Goal: Task Accomplishment & Management: Use online tool/utility

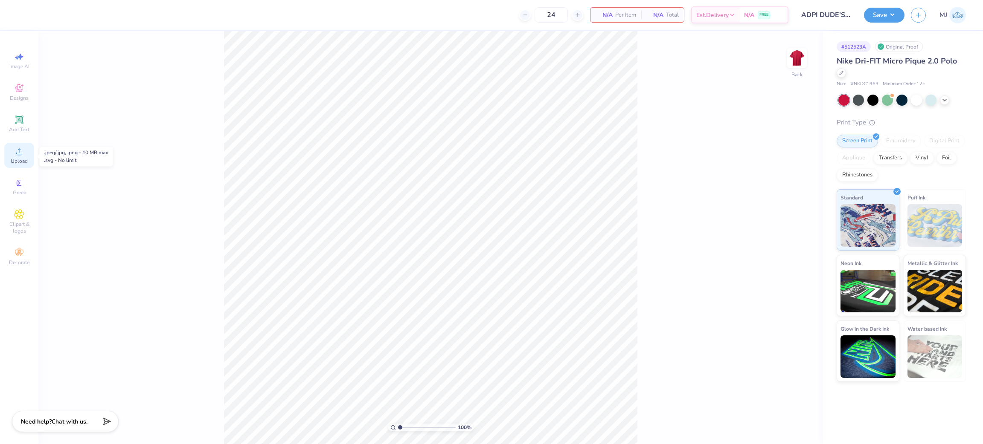
click at [15, 157] on div "Upload" at bounding box center [19, 155] width 30 height 25
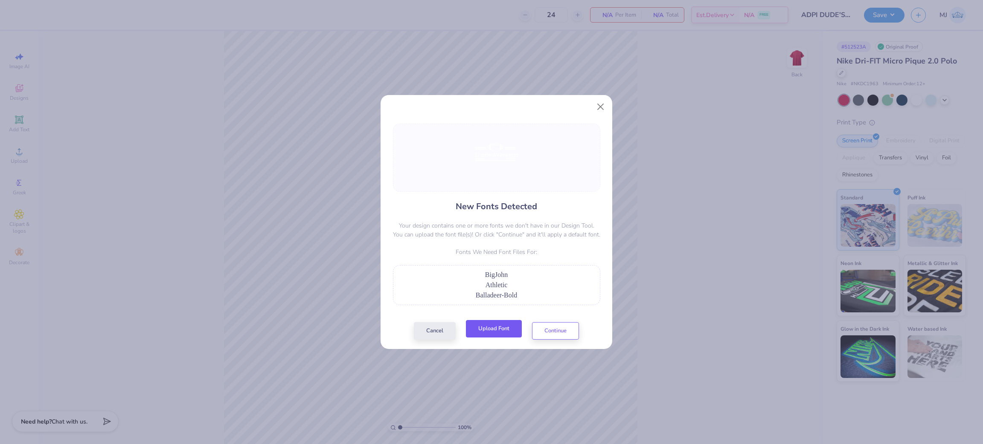
click at [490, 329] on button "Upload Font" at bounding box center [494, 328] width 56 height 17
click at [602, 107] on button "Close" at bounding box center [600, 107] width 16 height 16
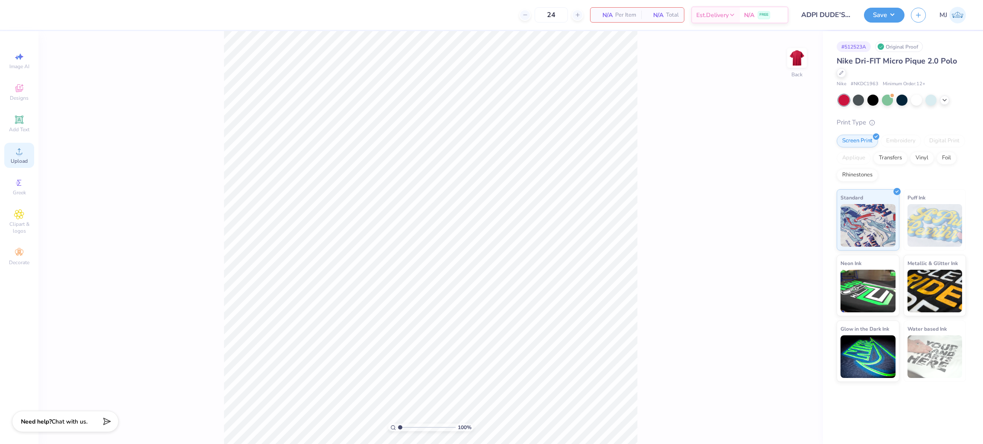
click at [28, 148] on div "Upload" at bounding box center [19, 155] width 30 height 25
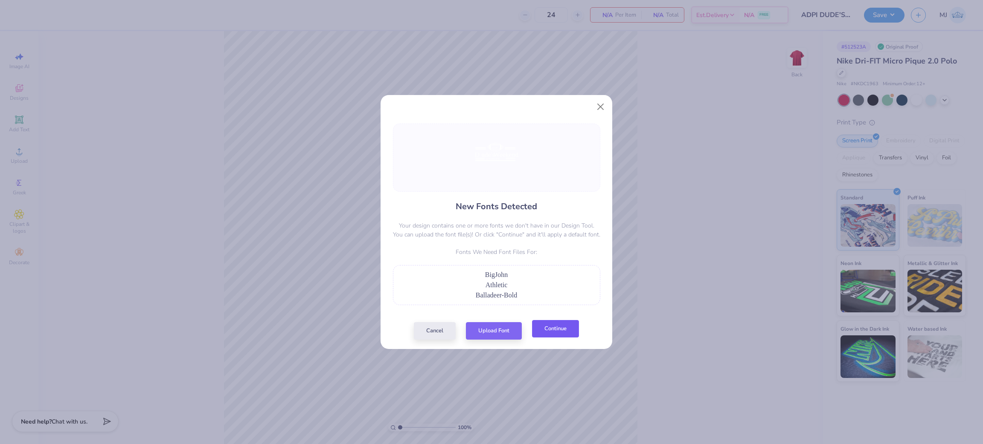
click at [552, 327] on button "Continue" at bounding box center [555, 328] width 47 height 17
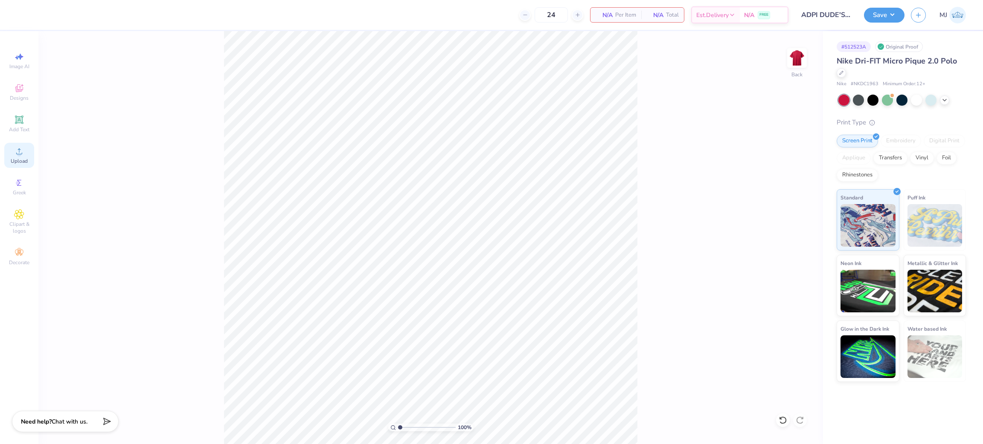
click at [27, 156] on div "Upload" at bounding box center [19, 155] width 30 height 25
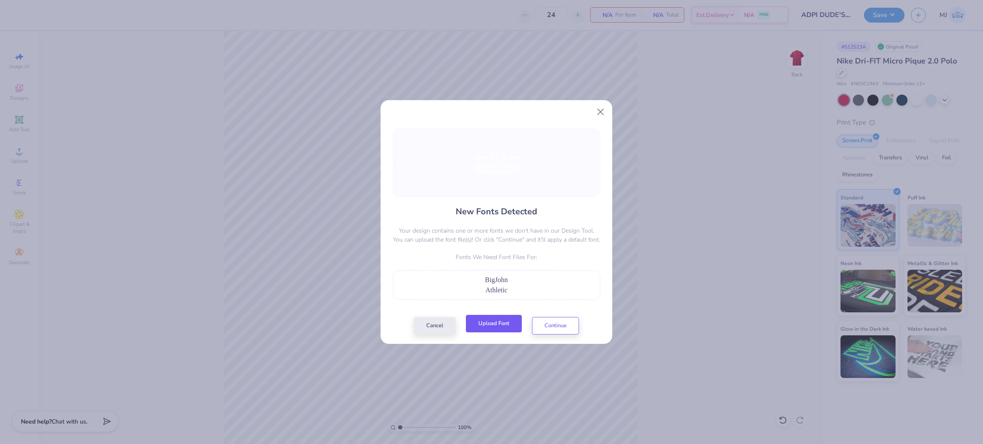
click at [488, 329] on button "Upload Font" at bounding box center [494, 323] width 56 height 17
click at [475, 330] on button "Upload Font" at bounding box center [494, 323] width 56 height 17
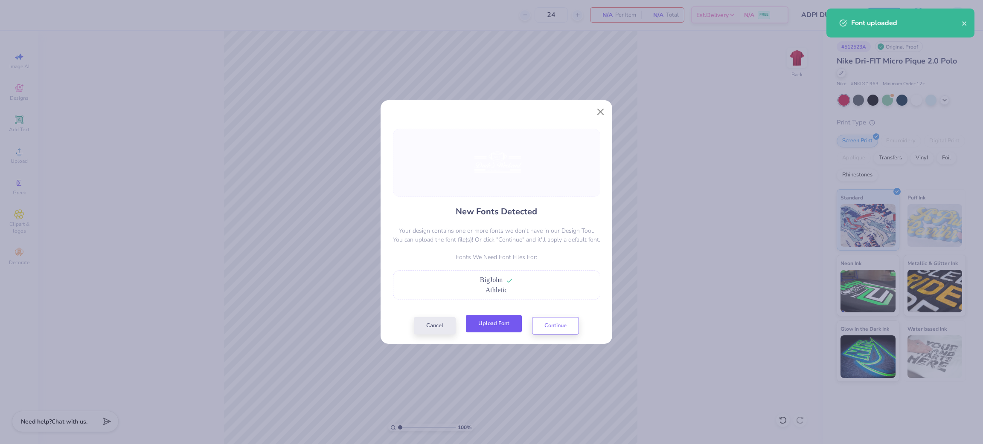
click at [480, 326] on button "Upload Font" at bounding box center [494, 323] width 56 height 17
click at [555, 322] on button "Continue" at bounding box center [555, 323] width 47 height 17
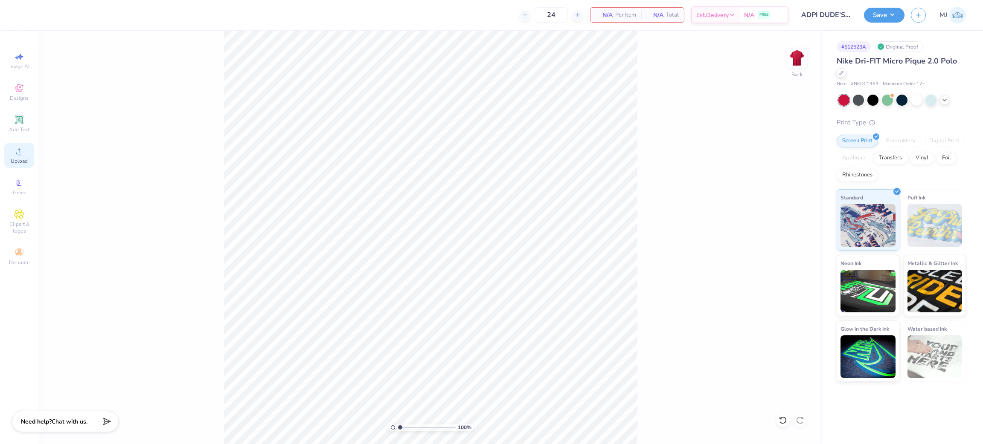
click at [11, 160] on span "Upload" at bounding box center [19, 161] width 17 height 7
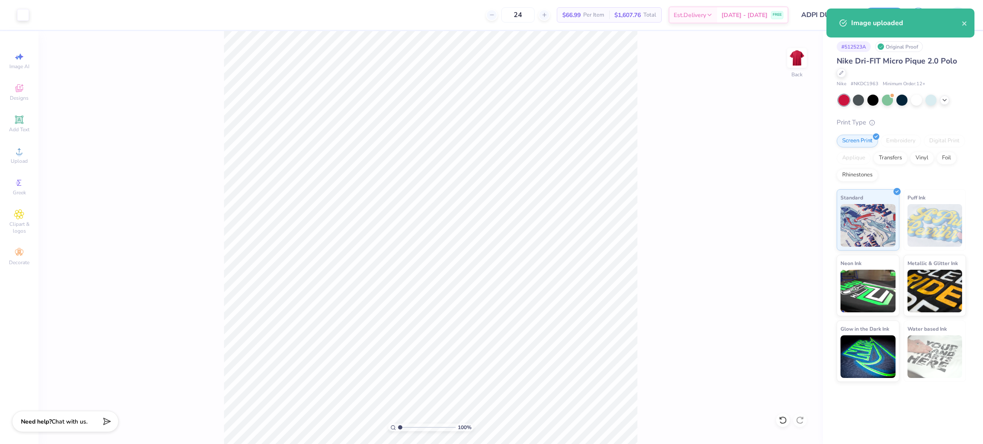
click at [659, 386] on div "100 % Back" at bounding box center [430, 237] width 784 height 413
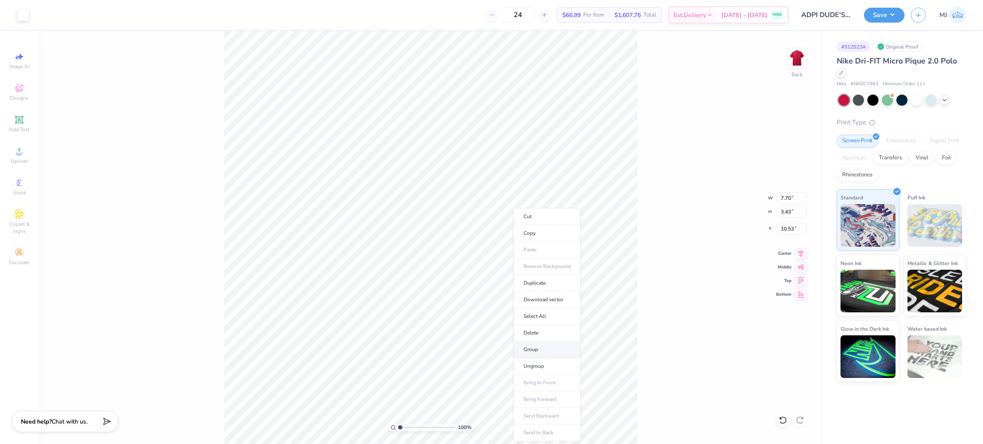
click at [547, 346] on li "Group" at bounding box center [547, 350] width 67 height 17
click at [782, 197] on input "7.70" at bounding box center [791, 198] width 31 height 12
type input "7.77"
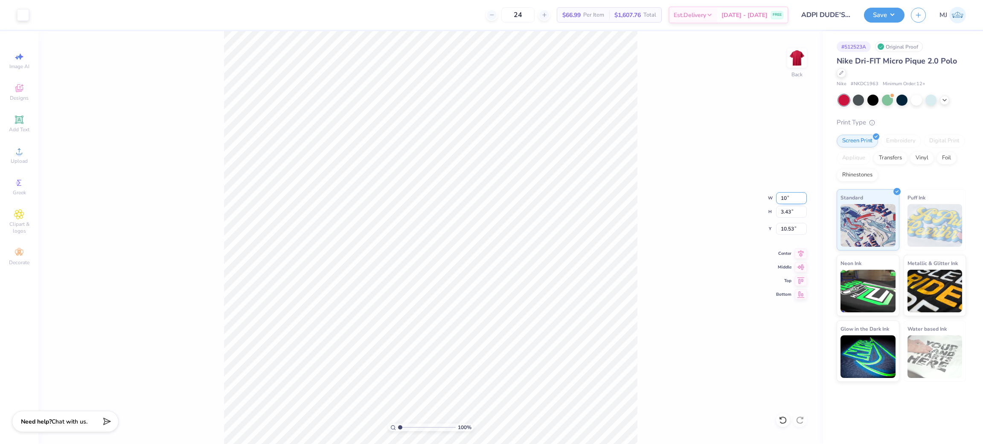
type input "3.46"
type input "10.52"
click at [785, 194] on input "7.77" at bounding box center [791, 198] width 31 height 12
type input "10"
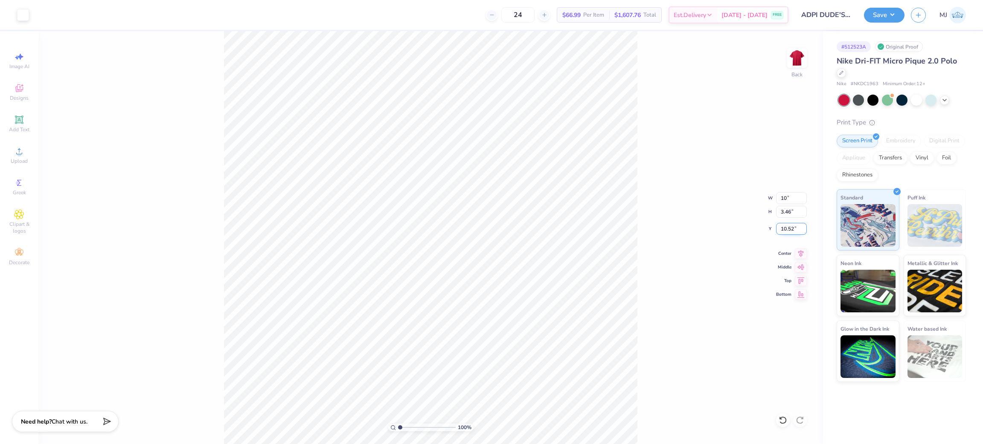
click at [787, 229] on input "10.52" at bounding box center [791, 229] width 31 height 12
type input "3.00"
click at [786, 203] on input "7.77" at bounding box center [791, 198] width 31 height 12
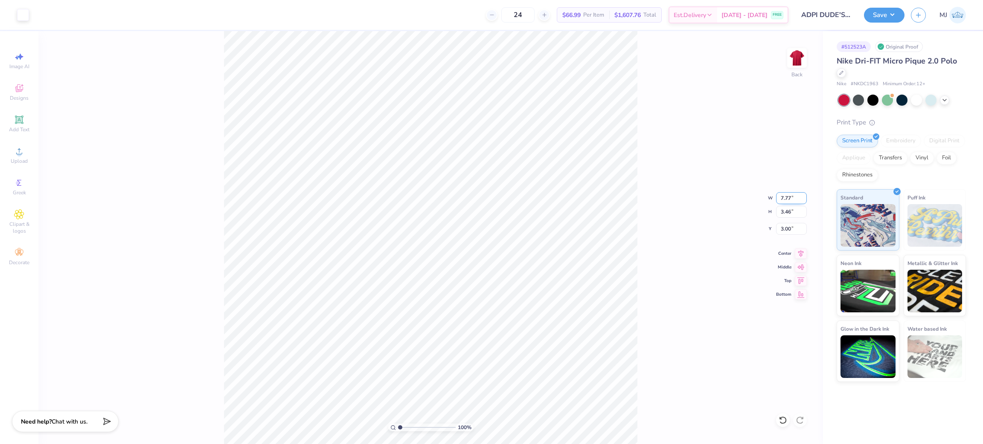
type input "6"
type input "4"
type input "5.00"
type input "2.23"
type input "3.58"
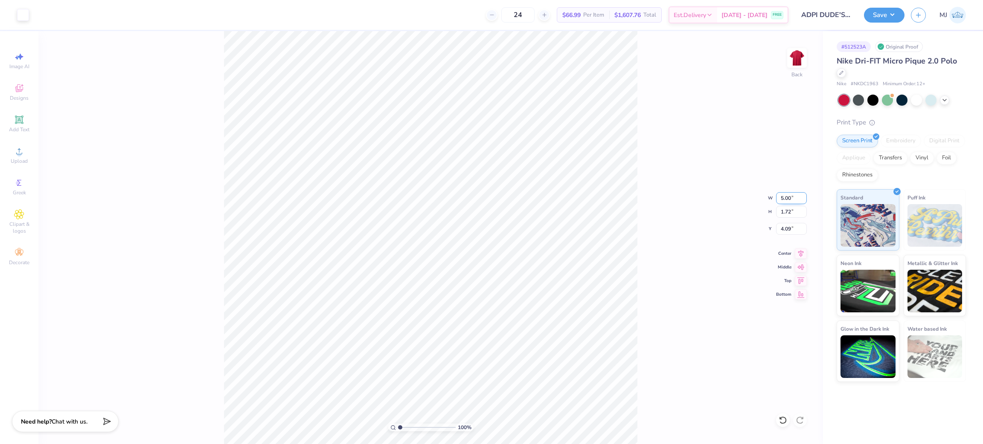
click at [781, 196] on input "5.00" at bounding box center [791, 198] width 31 height 12
type input "3.50"
type input "1.20"
click at [782, 227] on input "4.35" at bounding box center [791, 229] width 31 height 12
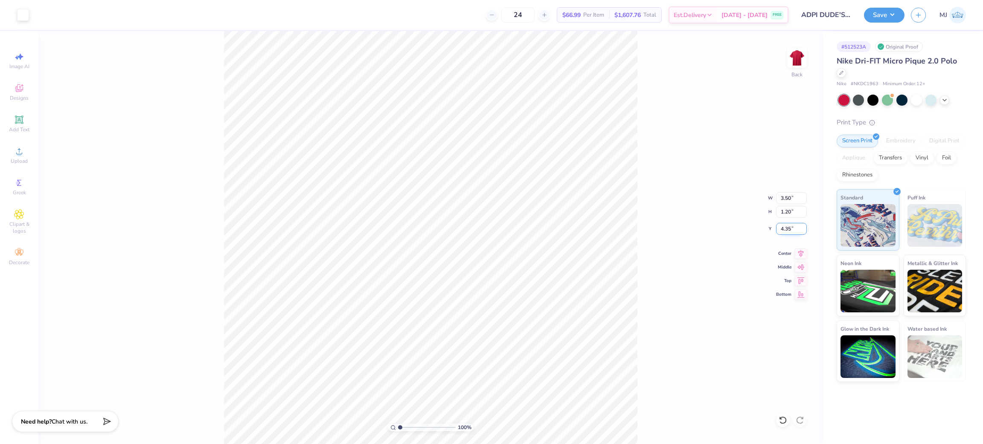
click at [782, 227] on input "4.35" at bounding box center [791, 229] width 31 height 12
click at [778, 421] on icon at bounding box center [782, 420] width 9 height 9
type input "4.35"
click at [15, 122] on icon at bounding box center [19, 120] width 10 height 10
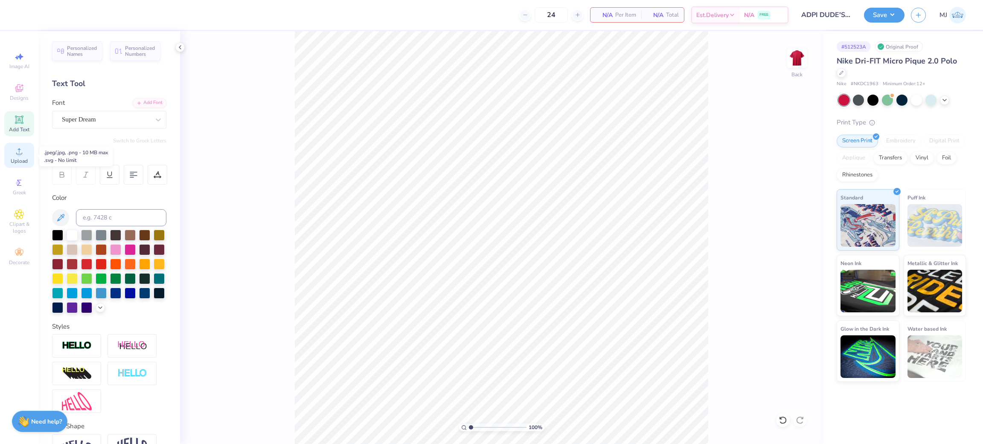
click at [17, 158] on div "Upload" at bounding box center [19, 155] width 30 height 25
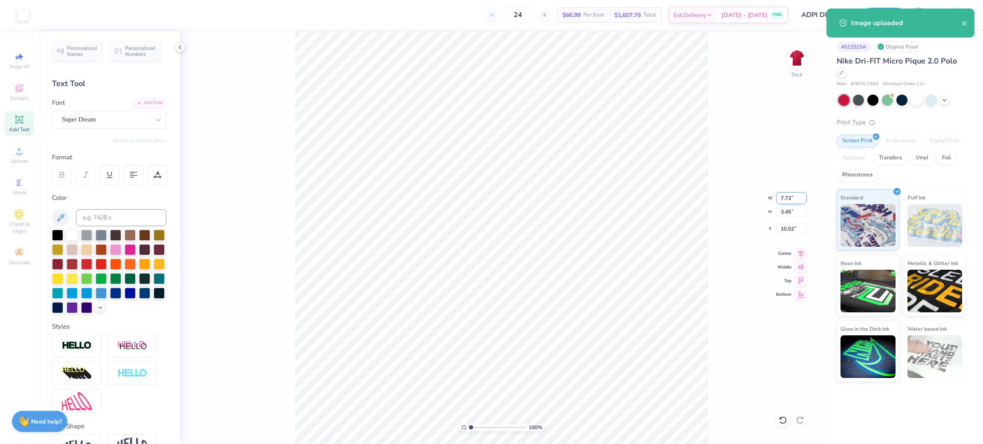
click at [792, 199] on input "7.73" at bounding box center [791, 198] width 31 height 12
drag, startPoint x: 792, startPoint y: 198, endPoint x: 781, endPoint y: 192, distance: 12.7
click at [791, 198] on input "7.73" at bounding box center [791, 198] width 31 height 12
click at [780, 191] on div "100 % Back W 7.73 7.73 " H 3.45 3.45 " Y 10.52 10.52 " Center Middle Top Bottom" at bounding box center [501, 237] width 643 height 413
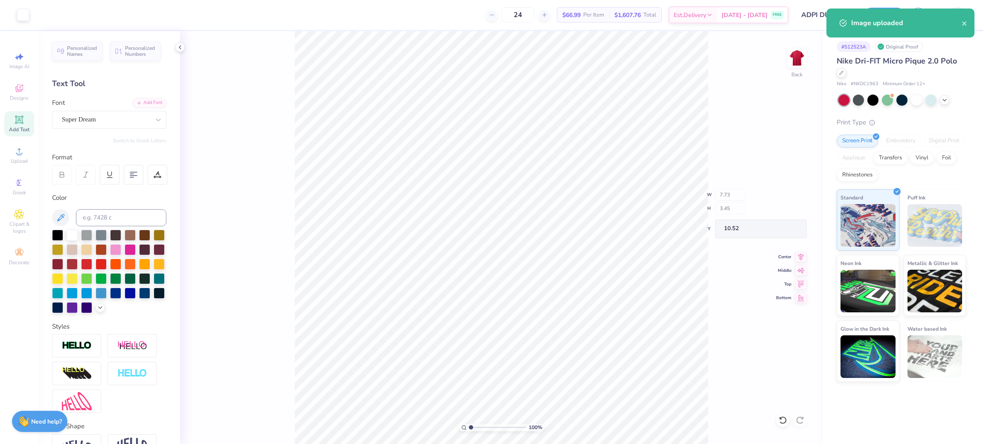
click at [780, 191] on div "100 % Back W 7.73 H 3.45 Y 10.52 Center Middle Top Bottom" at bounding box center [501, 237] width 643 height 413
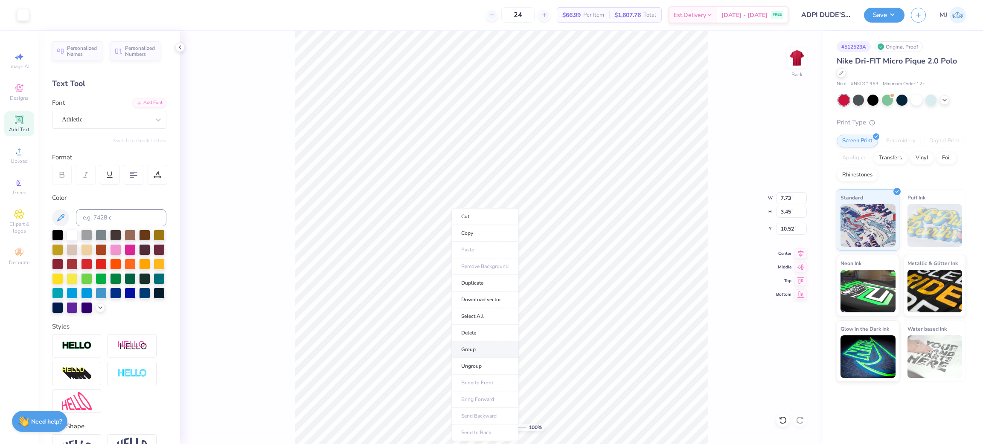
click at [485, 353] on li "Group" at bounding box center [484, 350] width 67 height 17
type input "1"
click at [787, 198] on input "7.73" at bounding box center [791, 198] width 31 height 12
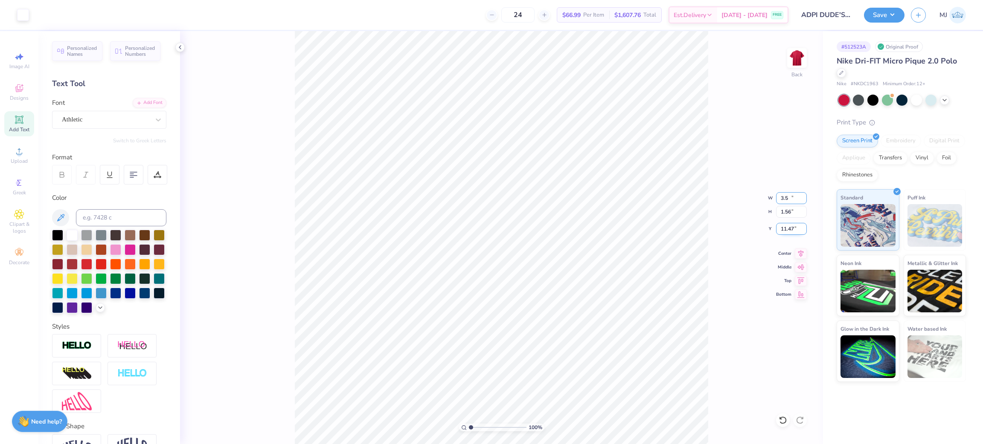
type input "3.50"
type input "1.56"
click at [784, 231] on input "11.47" at bounding box center [791, 229] width 31 height 12
type input "3.00"
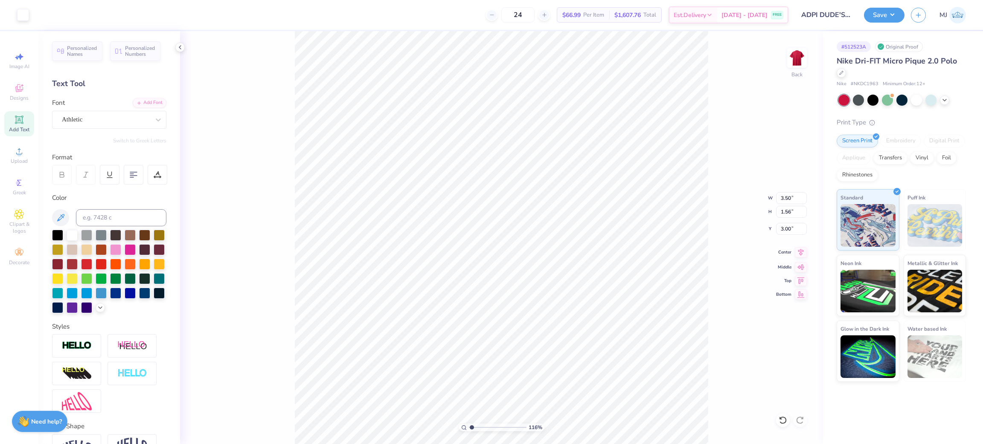
click at [800, 255] on icon at bounding box center [801, 252] width 6 height 7
click at [801, 255] on icon at bounding box center [801, 252] width 12 height 10
click at [801, 255] on icon at bounding box center [801, 252] width 6 height 7
click at [180, 45] on icon at bounding box center [180, 47] width 7 height 7
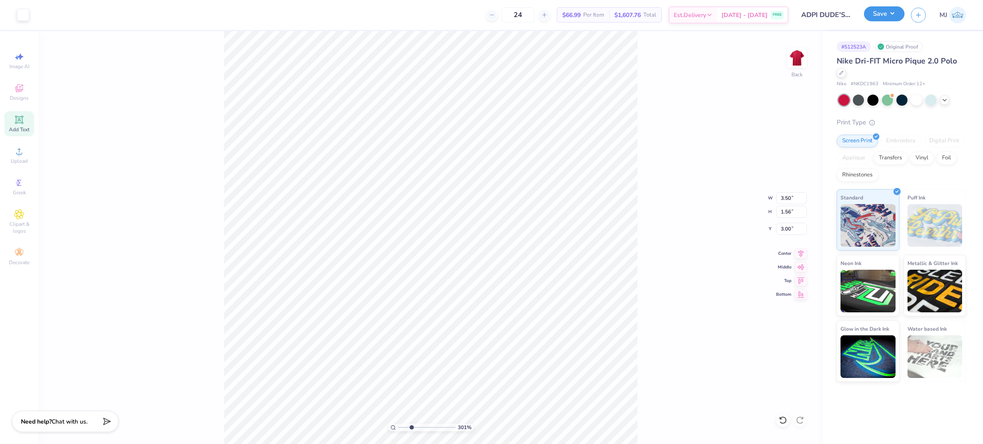
click at [891, 12] on button "Save" at bounding box center [884, 13] width 41 height 15
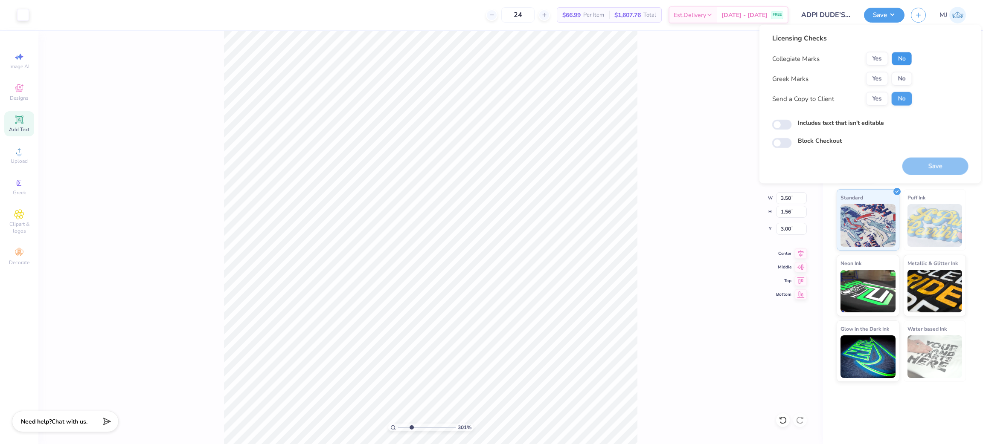
click at [900, 60] on button "No" at bounding box center [901, 59] width 20 height 14
click at [879, 79] on button "Yes" at bounding box center [877, 79] width 22 height 14
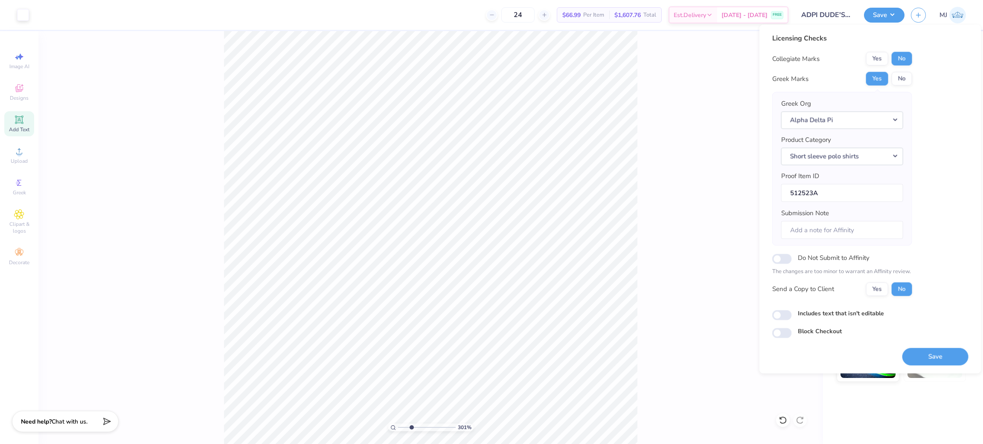
type input "3.01013446326143"
click at [839, 236] on input "Submission Note" at bounding box center [842, 230] width 122 height 18
click at [807, 225] on input "Submission Note" at bounding box center [842, 230] width 122 height 18
paste input "Dude's Weekend Beta Alpha"
type input "Dude's Weekend Beta Alpha"
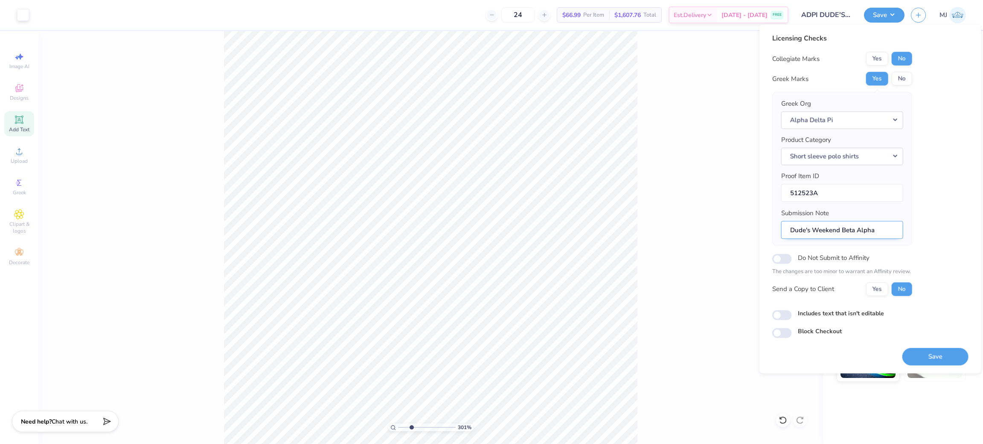
type input "3.01013446326143"
drag, startPoint x: 841, startPoint y: 232, endPoint x: 900, endPoint y: 227, distance: 59.4
click at [900, 227] on input "Dude's Weekend Beta Alpha" at bounding box center [842, 230] width 122 height 18
type input "Dude's Weekend"
type input "3.01013446326143"
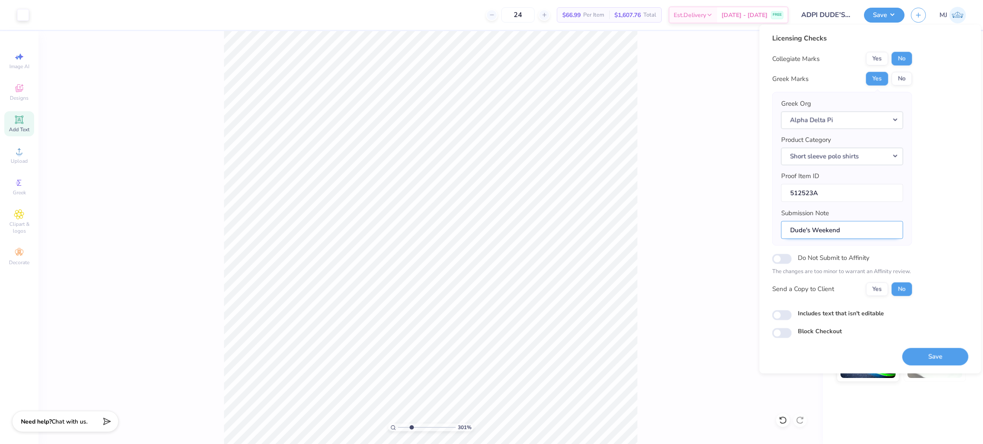
click at [789, 230] on input "Dude's Weekend" at bounding box center [842, 230] width 122 height 18
paste input "Beta Alpha"
type input "Beta AlphaDude's Weekend"
type input "3.01013446326143"
type input "Beta Alpha,Dude's Weekend"
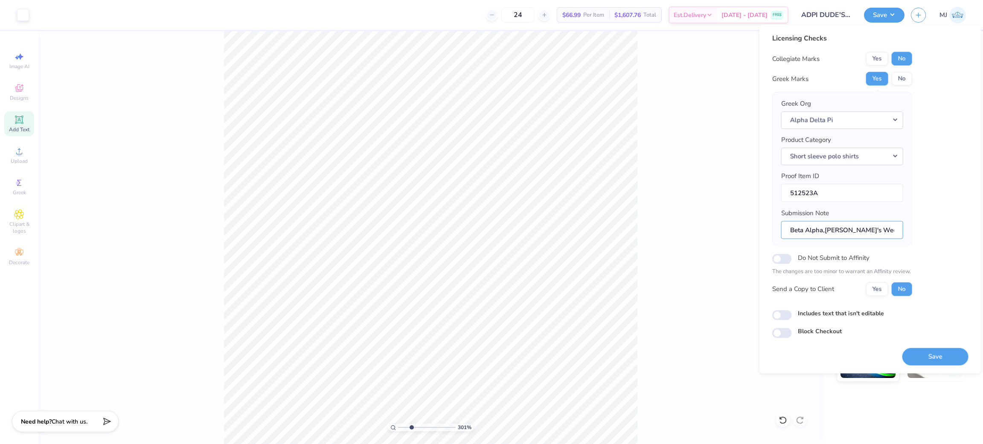
type input "3.01013446326143"
type input "Beta Alpha, Dude's Weekend"
type input "3.01013446326143"
type input "Beta Alpha, Dude's Weekend"
drag, startPoint x: 789, startPoint y: 229, endPoint x: 892, endPoint y: 232, distance: 103.3
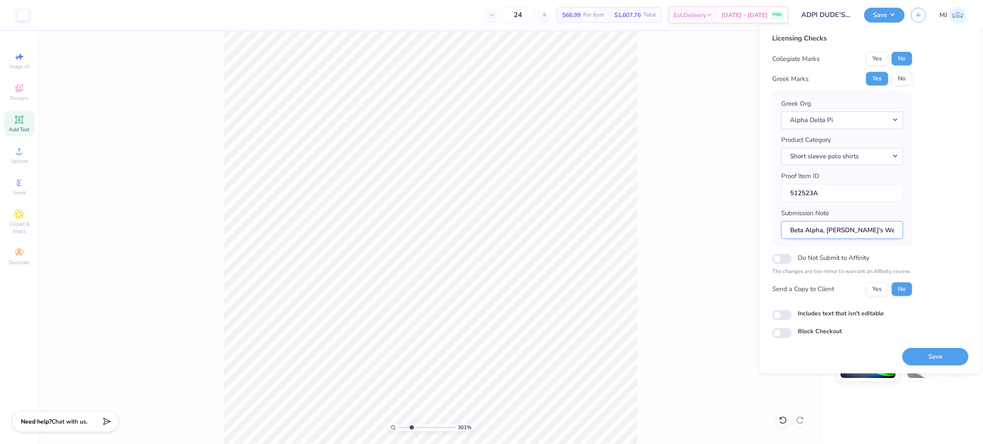
click at [892, 232] on input "Beta Alpha, Dude's Weekend" at bounding box center [842, 230] width 122 height 18
click at [725, 135] on div "301 % Back W 3.50 3.50 " H 1.56 1.56 " Y 3.00 3.00 " Center Middle Top Bottom" at bounding box center [430, 237] width 784 height 413
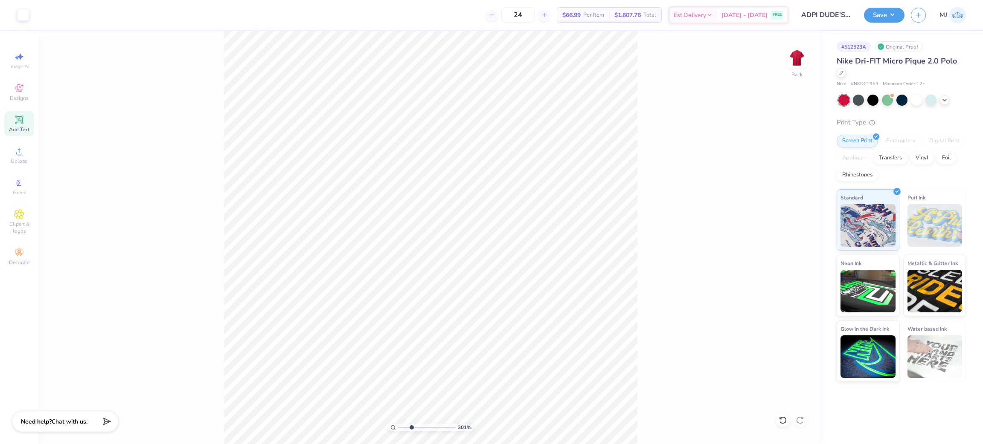
click at [718, 134] on div "301 % Back" at bounding box center [430, 237] width 784 height 413
click at [22, 153] on icon at bounding box center [19, 151] width 10 height 10
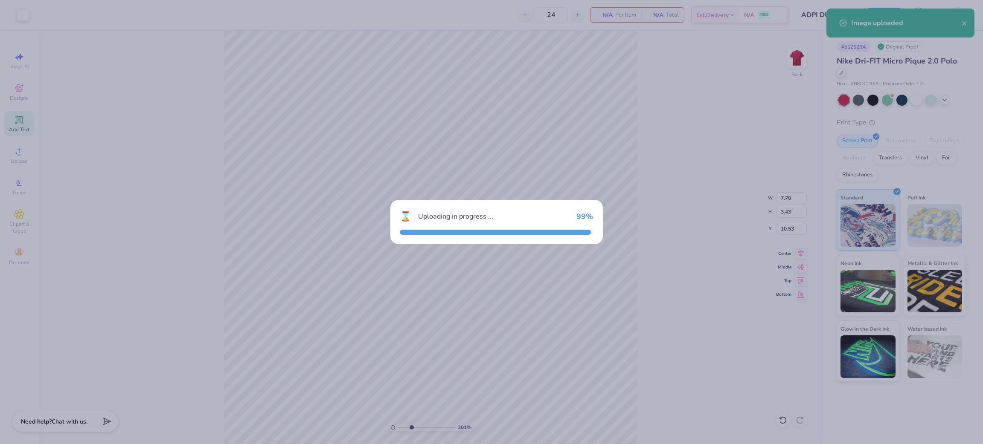
type input "3.01013446326143"
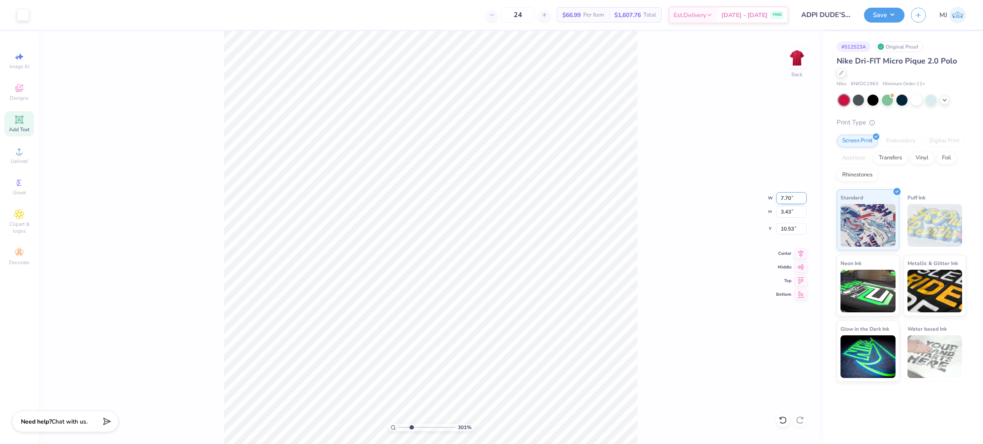
click at [779, 197] on input "7.70" at bounding box center [791, 198] width 31 height 12
type input "3.5"
click at [784, 229] on input "10.53" at bounding box center [791, 229] width 31 height 12
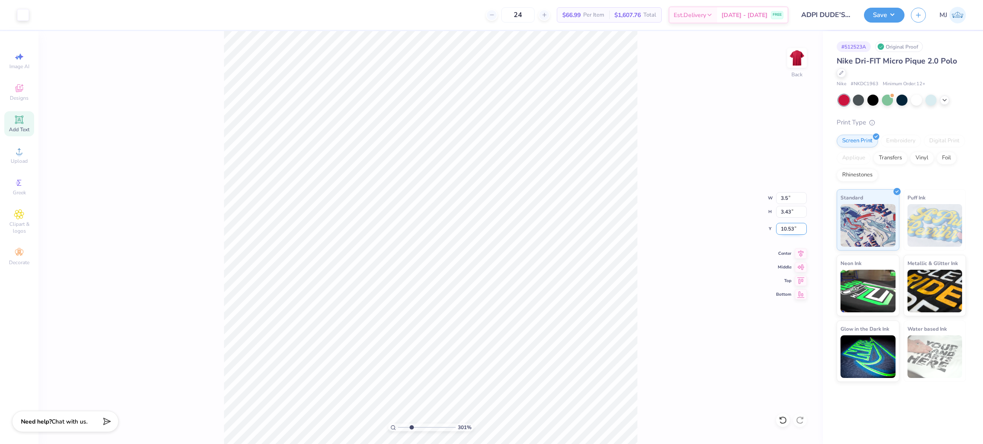
click at [784, 229] on input "10.53" at bounding box center [791, 229] width 31 height 12
type input "3.01013446326143"
type input "3.50"
type input "1.56"
click at [784, 229] on input "11.47" at bounding box center [791, 229] width 31 height 12
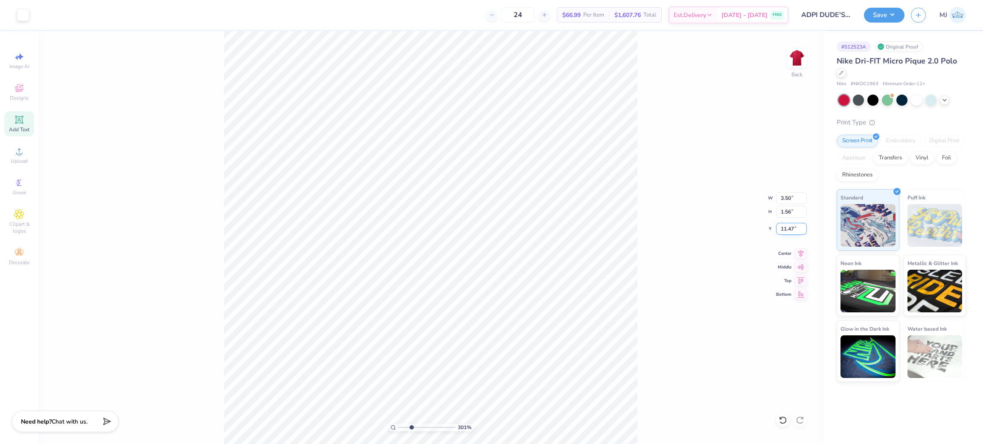
click at [784, 229] on input "11.47" at bounding box center [791, 229] width 31 height 12
type input "3"
type input "3.01013446326143"
type input "3.00"
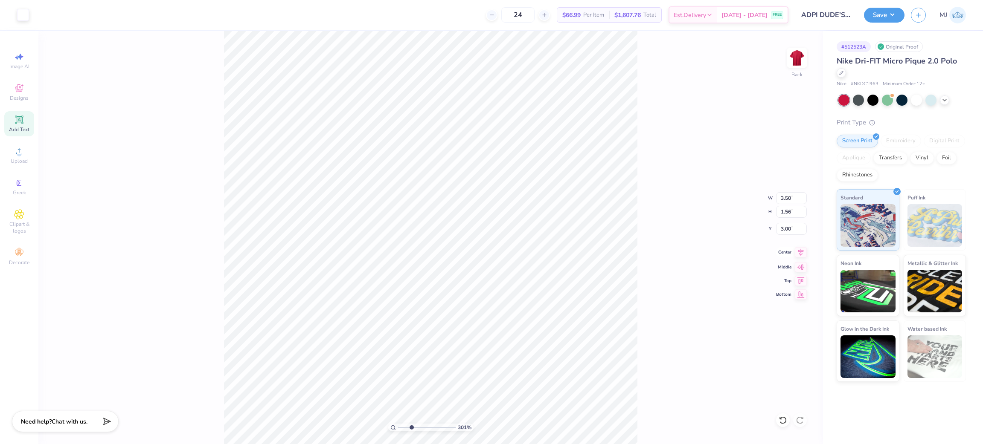
click at [799, 252] on icon at bounding box center [801, 252] width 12 height 10
click at [499, 355] on li "Group" at bounding box center [497, 350] width 67 height 17
click at [879, 16] on button "Save" at bounding box center [884, 13] width 41 height 15
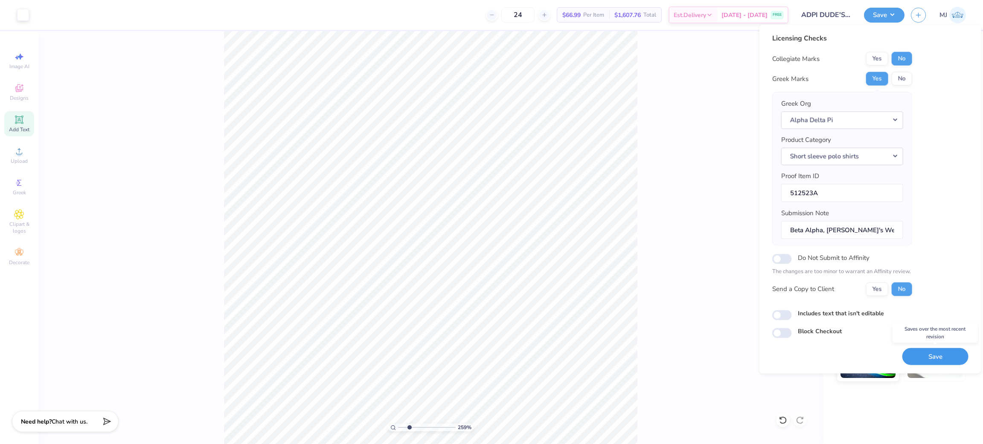
click at [927, 353] on button "Save" at bounding box center [935, 356] width 66 height 17
type input "2.59065232533116"
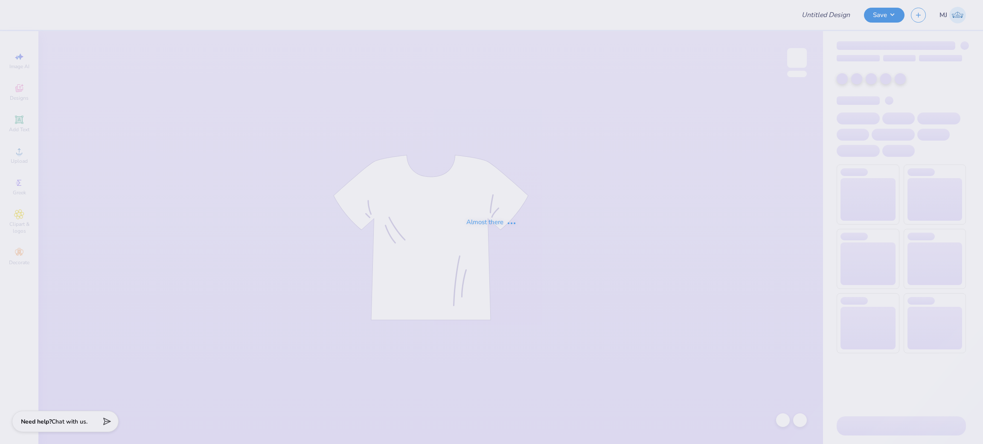
type input "ADPI DUDE'S WEEKEND MERCH"
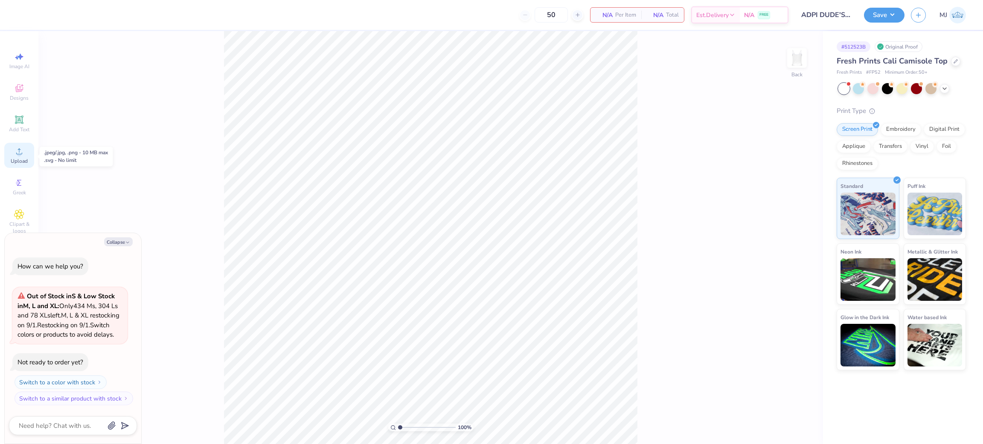
click at [19, 154] on circle at bounding box center [19, 154] width 5 height 5
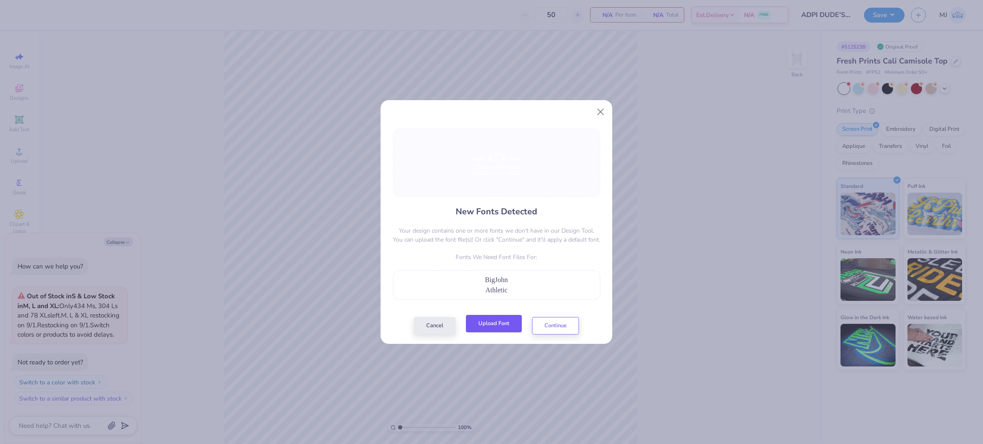
click at [493, 330] on button "Upload Font" at bounding box center [494, 323] width 56 height 17
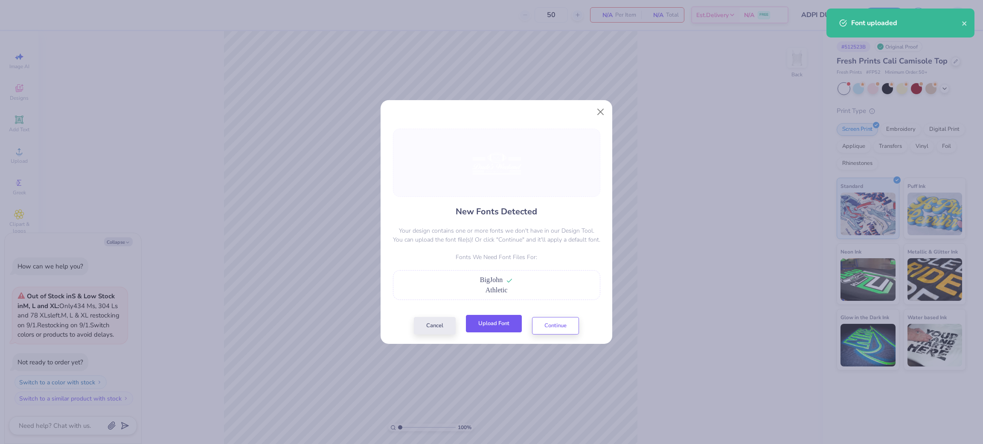
click at [493, 330] on button "Upload Font" at bounding box center [494, 323] width 56 height 17
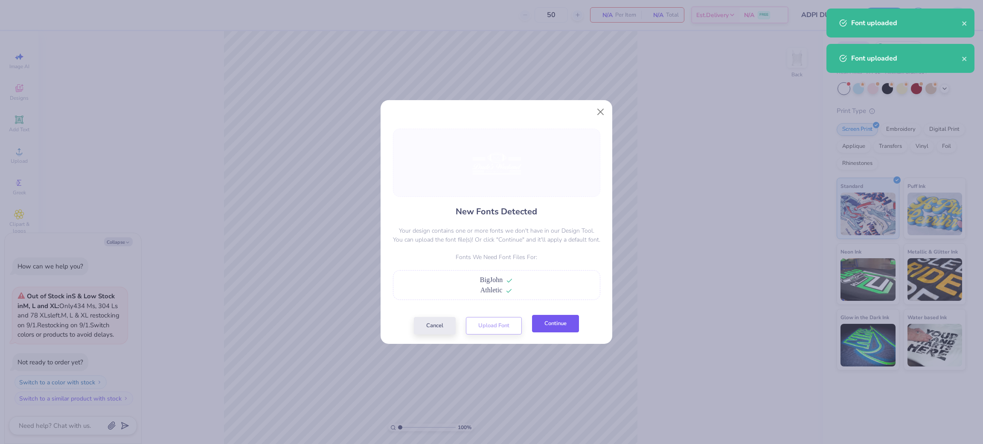
click at [554, 324] on button "Continue" at bounding box center [555, 323] width 47 height 17
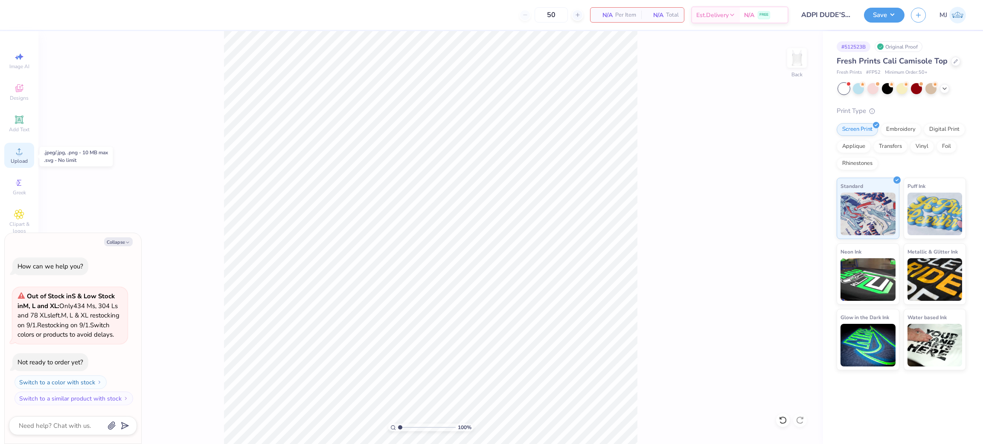
click at [23, 155] on icon at bounding box center [19, 151] width 10 height 10
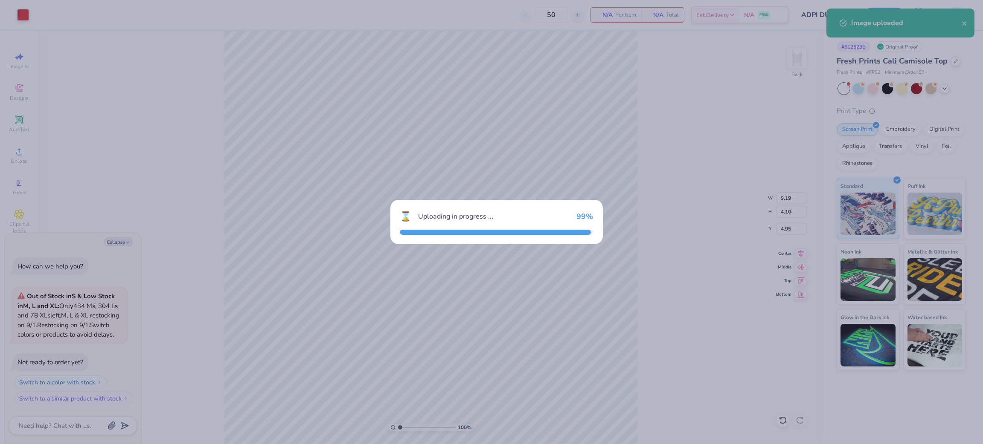
type textarea "x"
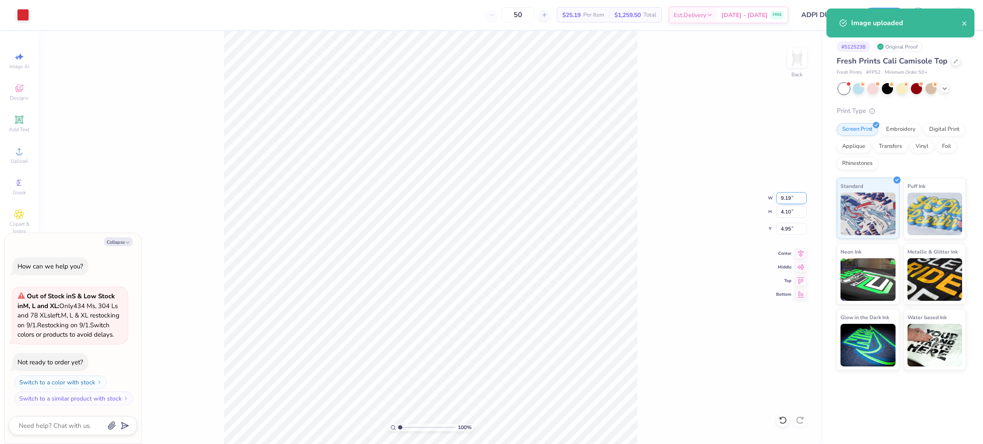
click at [788, 198] on input "9.19" at bounding box center [791, 198] width 31 height 12
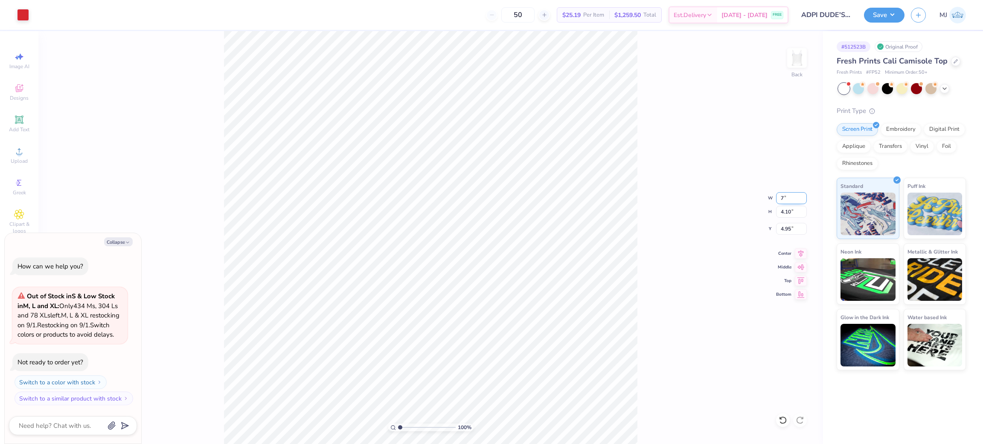
click at [784, 196] on input "7" at bounding box center [791, 198] width 31 height 12
type input "3.5"
click at [789, 229] on input "4.95" at bounding box center [791, 229] width 31 height 12
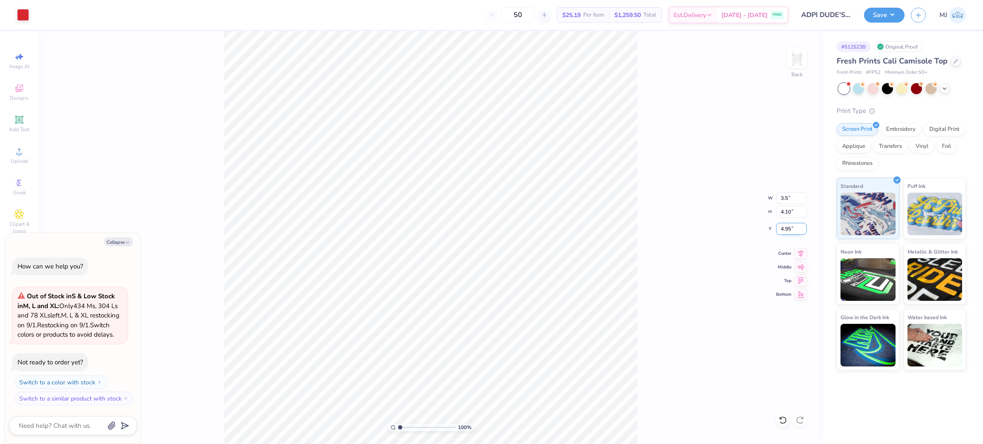
type textarea "x"
type input "3.50"
type input "1.56"
click at [789, 229] on input "6.22" at bounding box center [791, 229] width 31 height 12
type input "3"
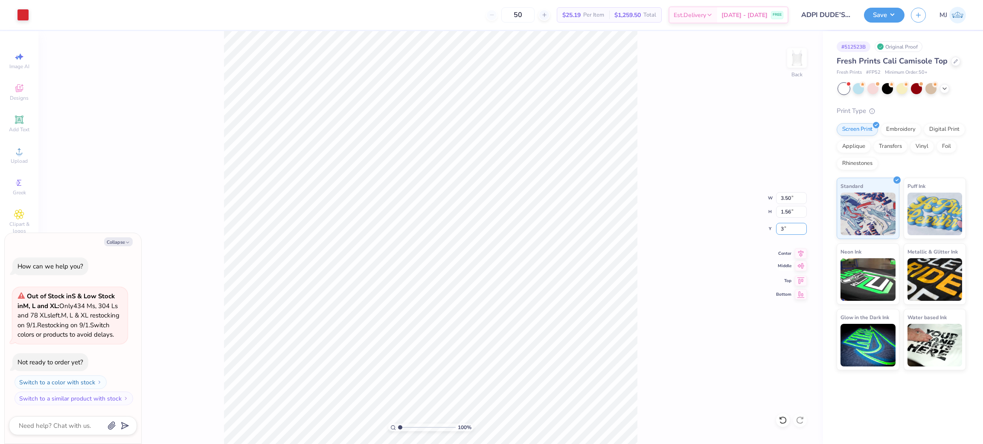
type textarea "x"
type input "3.00"
type textarea "x"
click at [785, 226] on input "3.00" at bounding box center [791, 229] width 31 height 12
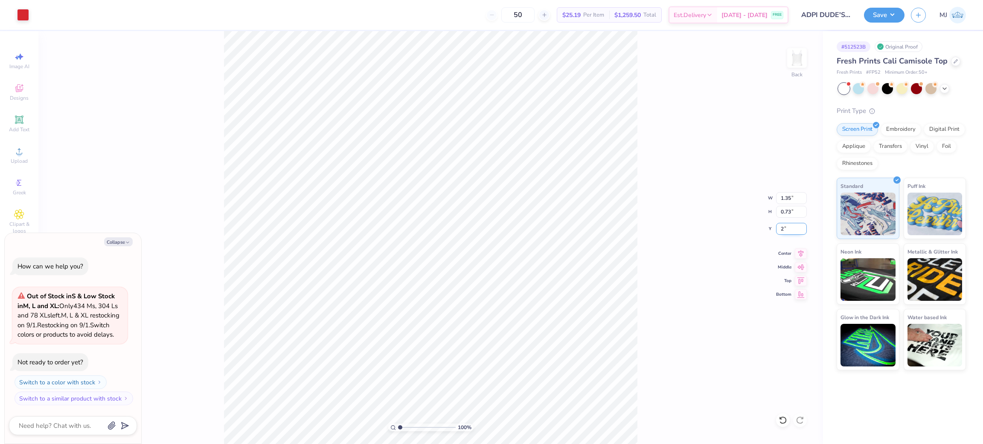
type input "2"
type textarea "x"
type input "2.00"
click at [778, 417] on div at bounding box center [783, 421] width 14 height 14
type textarea "x"
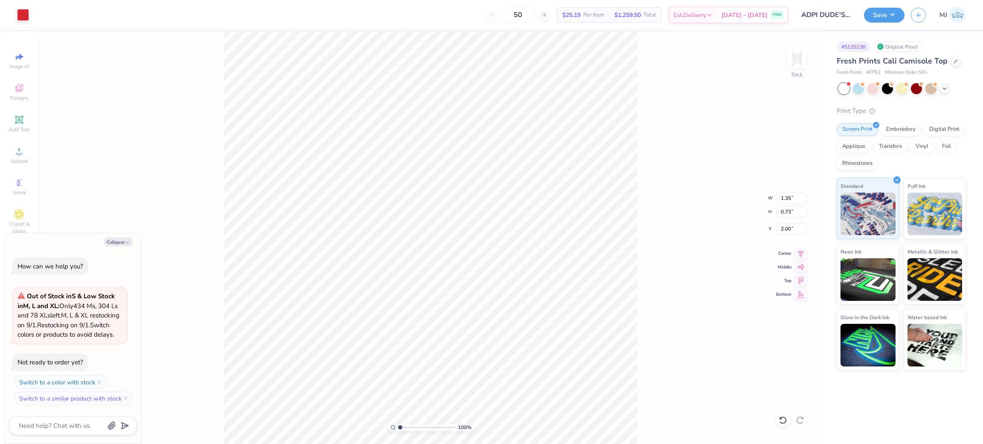
type input "3.00"
click at [489, 348] on li "Group" at bounding box center [490, 350] width 67 height 17
type textarea "x"
click at [787, 229] on input "3.00" at bounding box center [791, 229] width 31 height 12
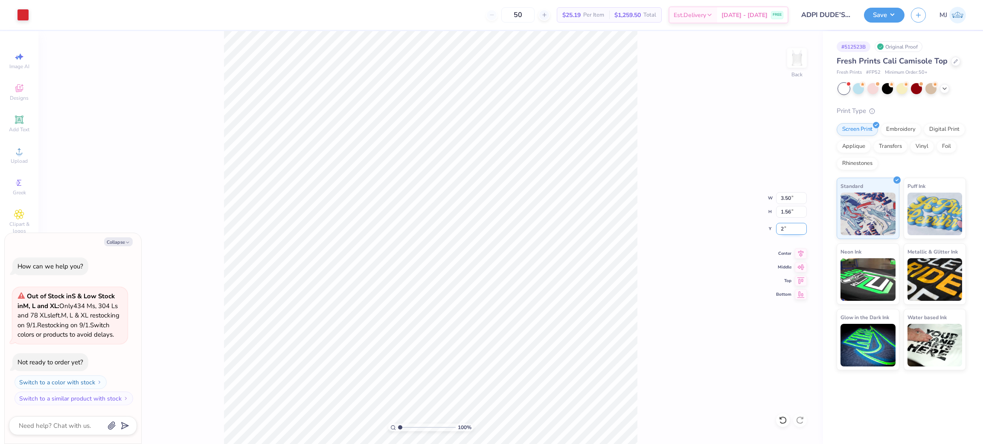
type input "2"
type textarea "x"
type input "2.00"
click at [645, 155] on div "100 % Back W 3.50 3.50 " H 1.56 1.56 " Y 2.00 2.00 " Center Middle Top Bottom" at bounding box center [430, 237] width 784 height 413
type textarea "x"
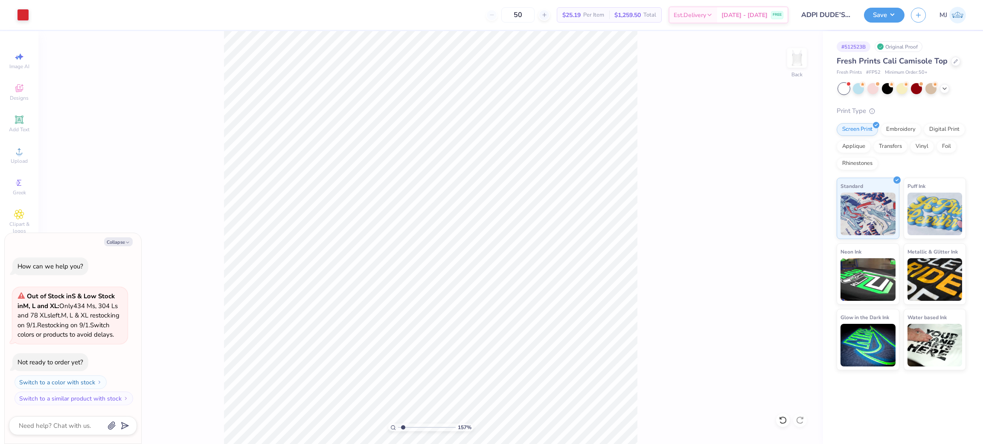
type input "1.56866529723244"
type textarea "x"
click at [894, 18] on button "Save" at bounding box center [884, 13] width 41 height 15
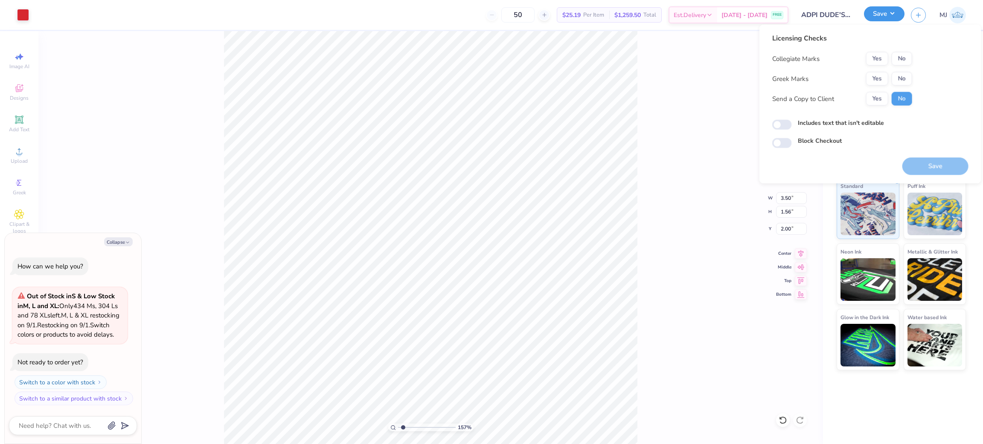
type input "1.56866529723244"
type textarea "x"
drag, startPoint x: 912, startPoint y: 55, endPoint x: 905, endPoint y: 55, distance: 6.8
click at [911, 55] on div "Licensing Checks Collegiate Marks Yes No Greek Marks Yes No Send a Copy to Clie…" at bounding box center [870, 90] width 196 height 115
click at [905, 55] on button "No" at bounding box center [901, 59] width 20 height 14
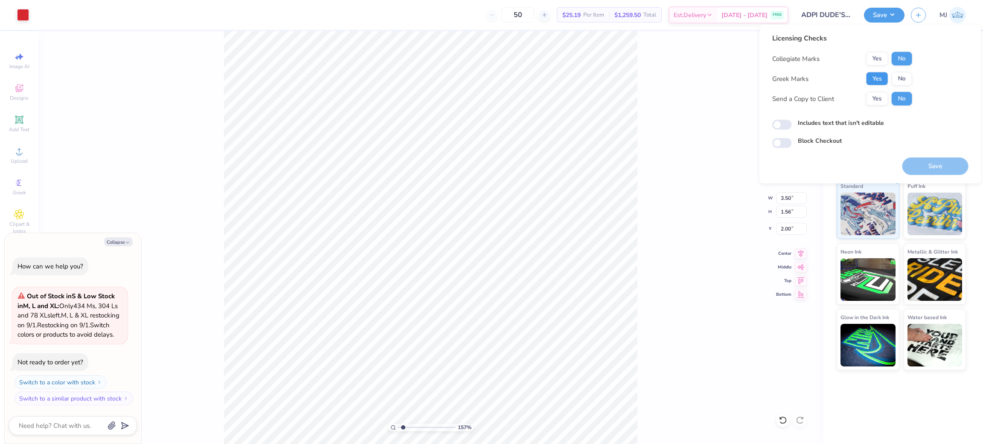
click at [878, 73] on button "Yes" at bounding box center [877, 79] width 22 height 14
type input "1.56866529723244"
type textarea "x"
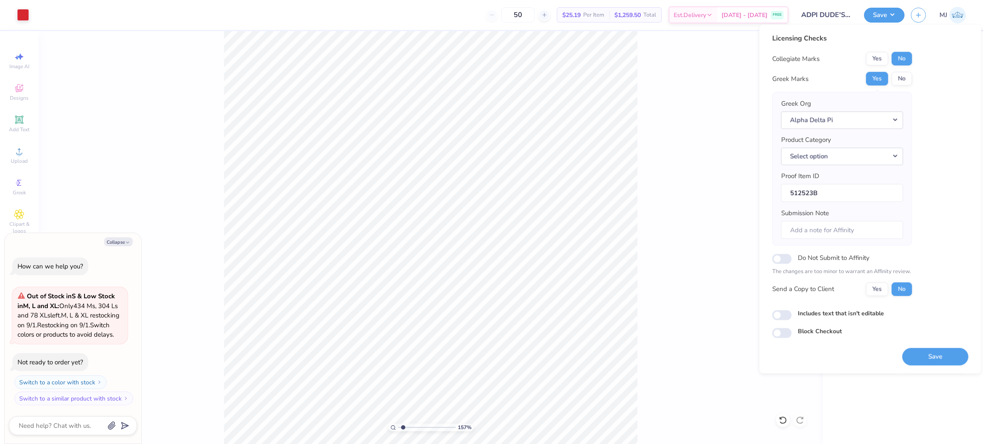
type input "1.56866529723244"
type textarea "x"
type input "1.56866529723244"
type textarea "x"
click at [836, 230] on input "Submission Note" at bounding box center [842, 230] width 122 height 18
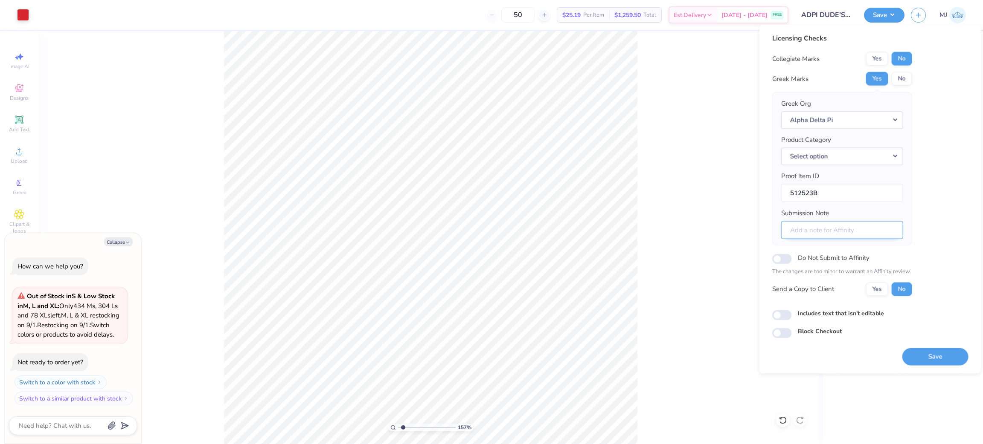
click at [810, 230] on input "Submission Note" at bounding box center [842, 230] width 122 height 18
paste input "Beta Alpha, Dude's Weekend"
type input "Beta Alpha, Dude's Weekend"
type input "1.56866529723244"
type textarea "x"
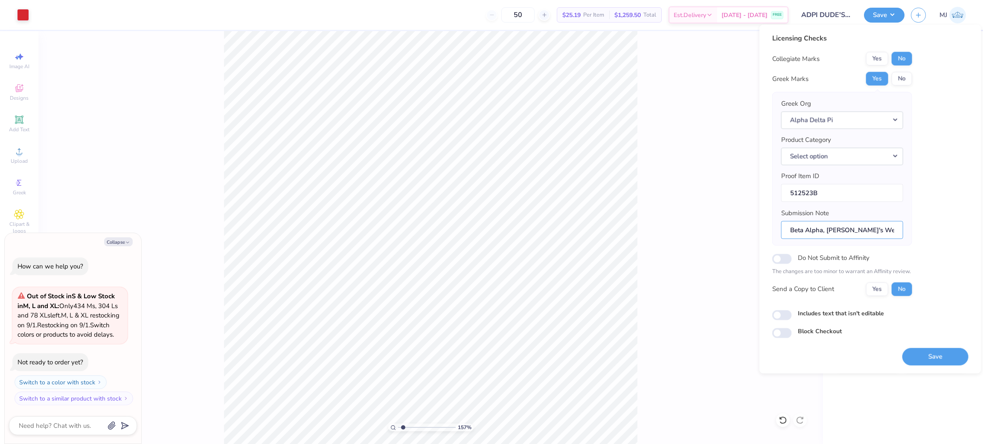
type input "Beta Alpha, Dude's Weekend"
type input "1.56866529723244"
type textarea "x"
type input "1.56866529723244"
type textarea "x"
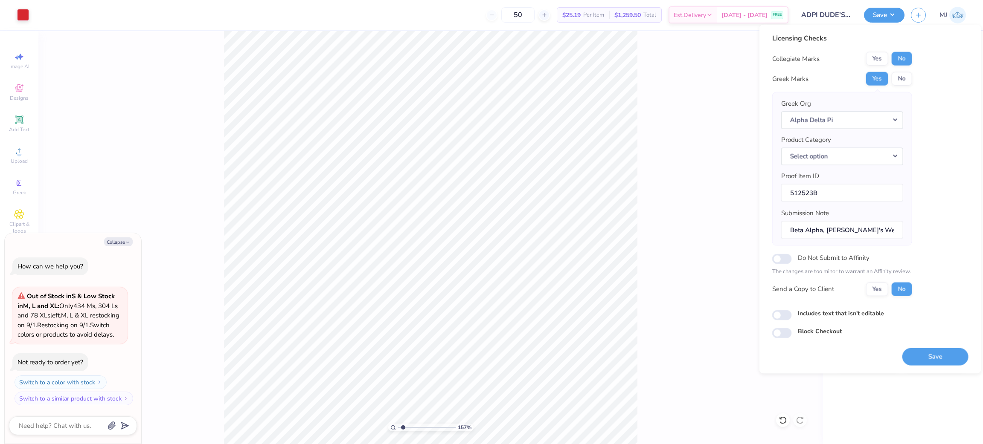
type input "1.56866529723244"
type textarea "x"
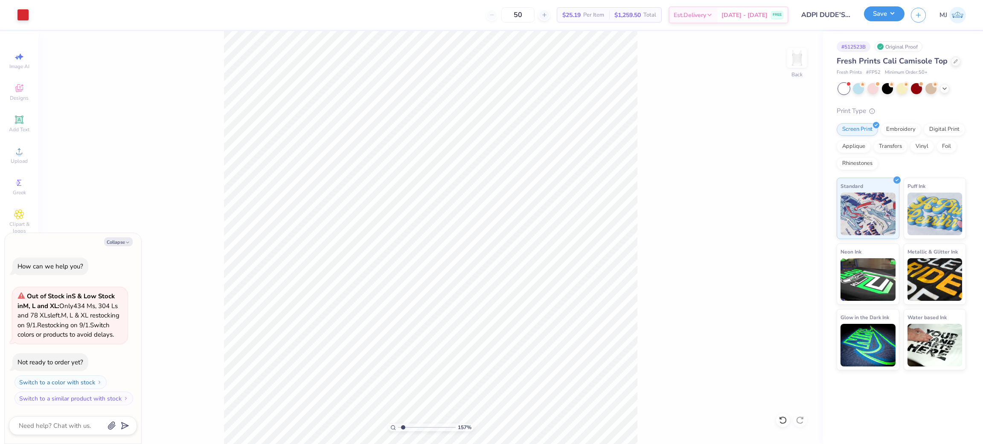
click at [892, 16] on button "Save" at bounding box center [884, 13] width 41 height 15
type input "1.56866529723244"
type textarea "x"
type input "1.56866529723244"
type textarea "x"
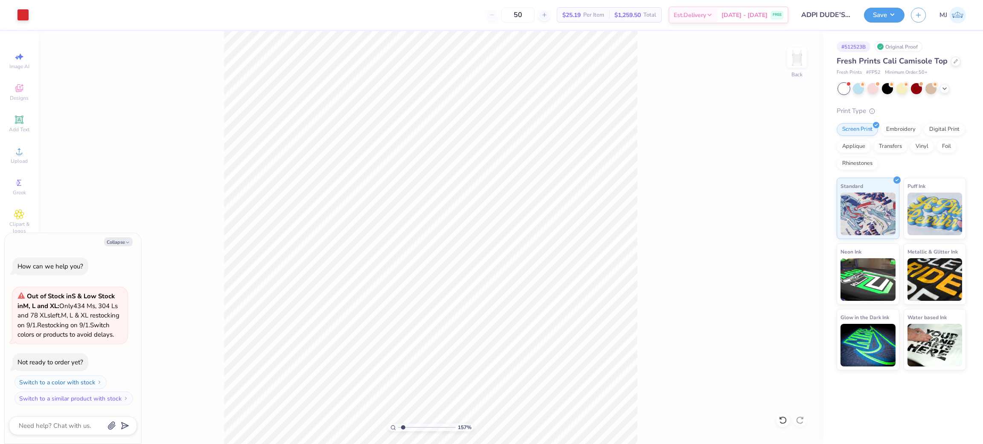
type input "1.56866529723244"
type textarea "x"
click at [15, 154] on icon at bounding box center [19, 151] width 10 height 10
type input "1.56866529723244"
type textarea "x"
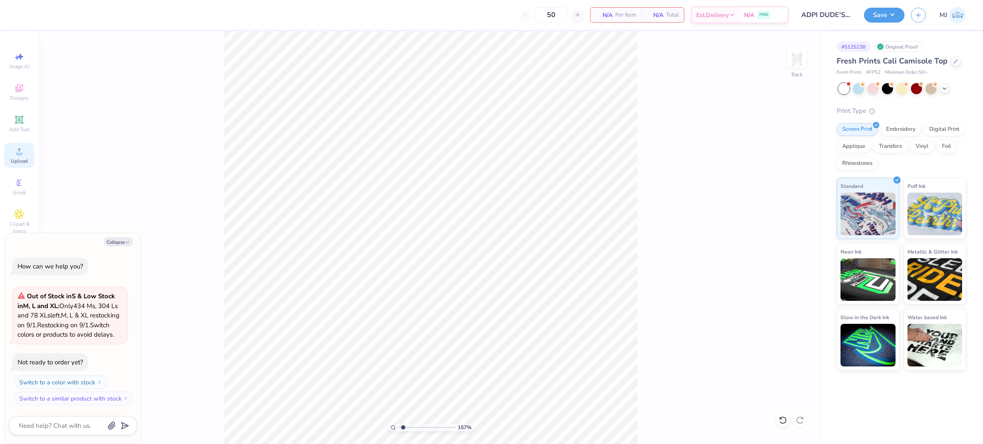
type input "1"
click at [504, 350] on li "Group" at bounding box center [498, 350] width 67 height 17
type textarea "x"
click at [782, 202] on input "9.19" at bounding box center [791, 198] width 31 height 12
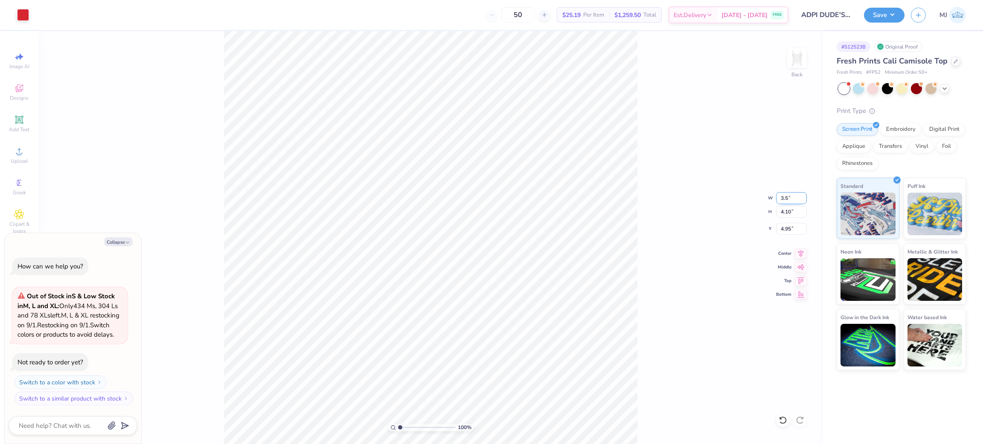
type input "3.5"
type textarea "x"
type input "3.50"
type input "1.56"
click at [784, 228] on input "6.22" at bounding box center [791, 229] width 31 height 12
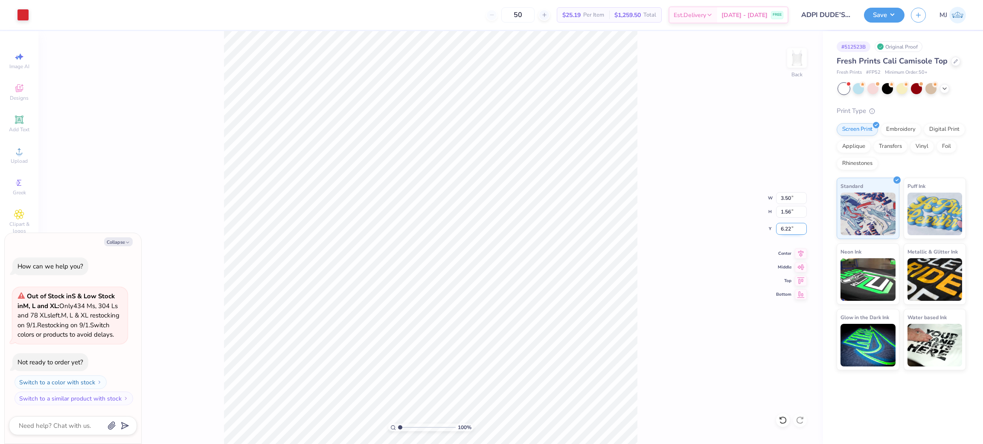
click at [784, 228] on input "6.22" at bounding box center [791, 229] width 31 height 12
type input "2"
type textarea "x"
type input "2.00"
click at [894, 16] on button "Save" at bounding box center [884, 13] width 41 height 15
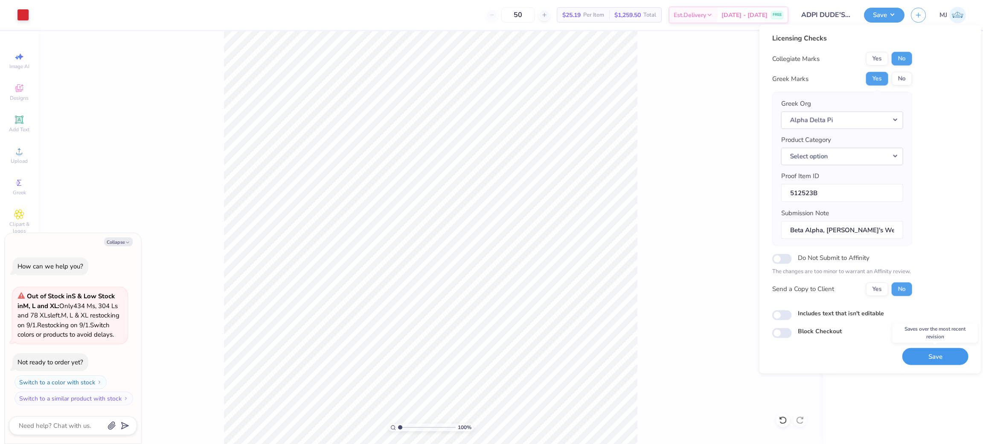
click at [939, 357] on button "Save" at bounding box center [935, 356] width 66 height 17
type textarea "x"
checkbox input "true"
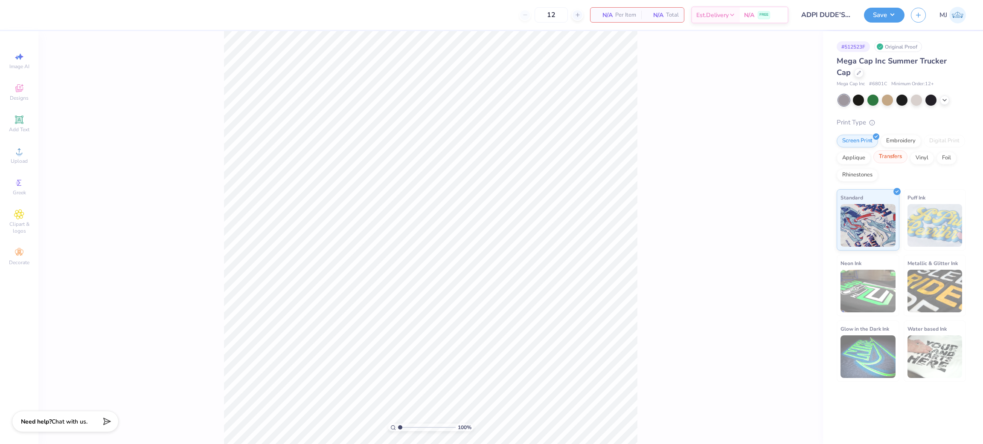
click at [897, 159] on div "Transfers" at bounding box center [890, 157] width 34 height 13
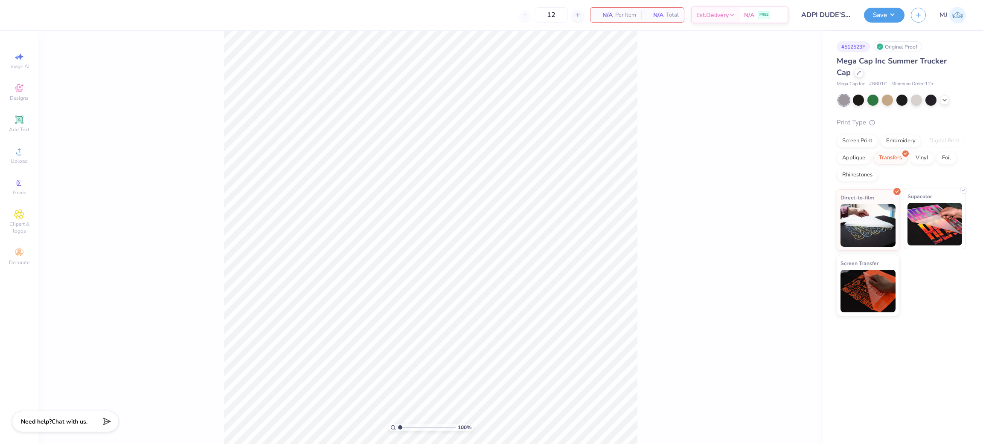
click at [936, 230] on img at bounding box center [934, 224] width 55 height 43
click at [861, 142] on div "Screen Print" at bounding box center [856, 140] width 41 height 13
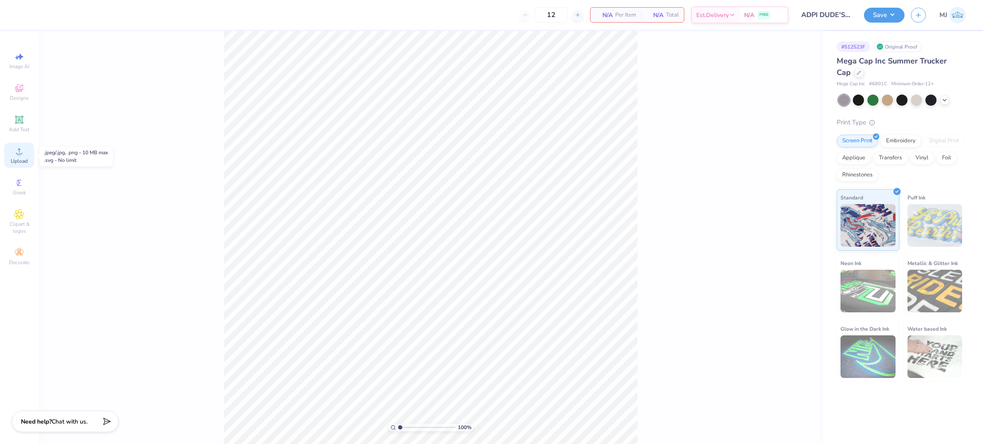
click at [19, 157] on div "Upload" at bounding box center [19, 155] width 30 height 25
click at [22, 154] on icon at bounding box center [19, 151] width 6 height 6
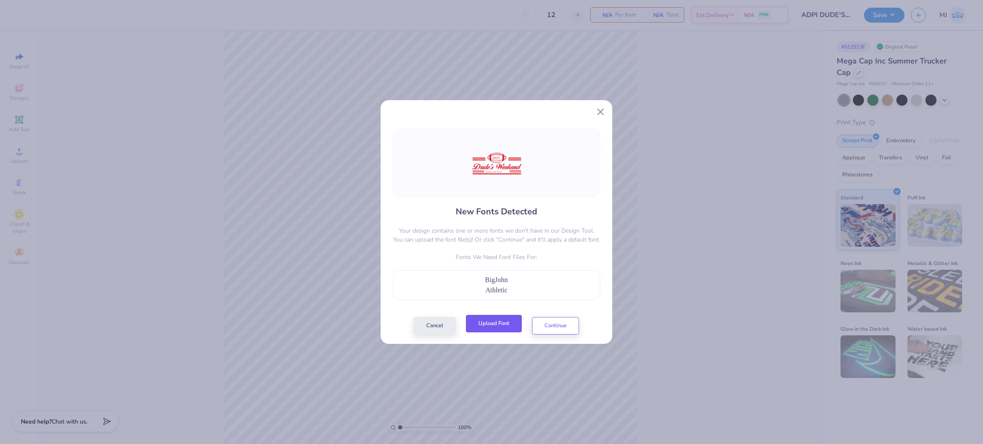
click at [490, 329] on button "Upload Font" at bounding box center [494, 323] width 56 height 17
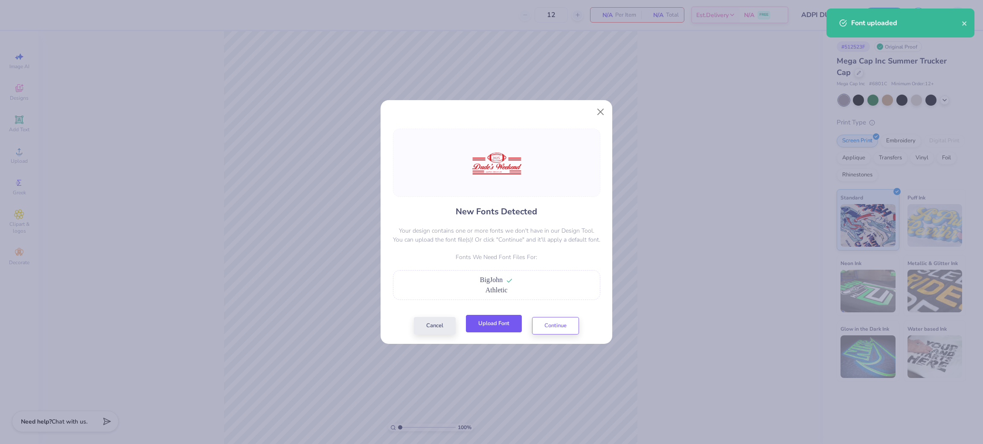
click at [489, 333] on button "Upload Font" at bounding box center [494, 323] width 56 height 17
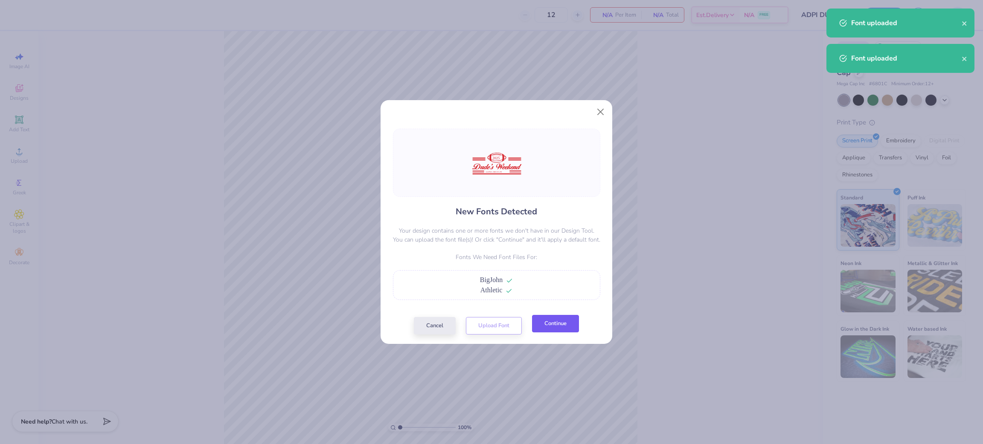
click at [555, 334] on div "Cancel Upload Font Continue" at bounding box center [496, 325] width 165 height 17
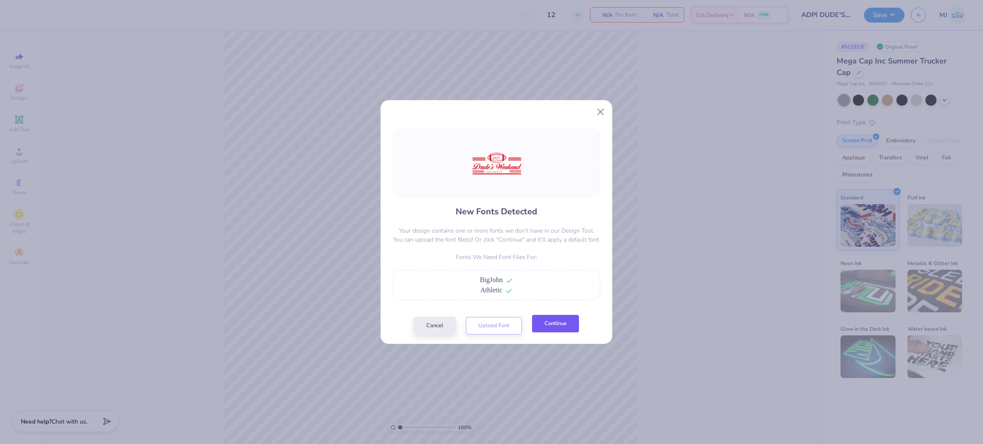
click at [549, 325] on button "Continue" at bounding box center [555, 323] width 47 height 17
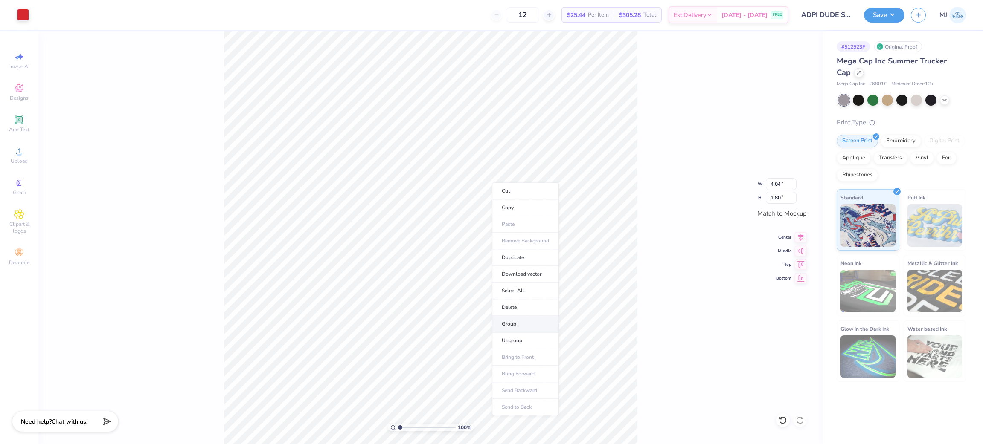
click at [526, 325] on li "Group" at bounding box center [525, 324] width 67 height 17
click at [774, 184] on input "4.04" at bounding box center [781, 184] width 31 height 12
type input "3.50"
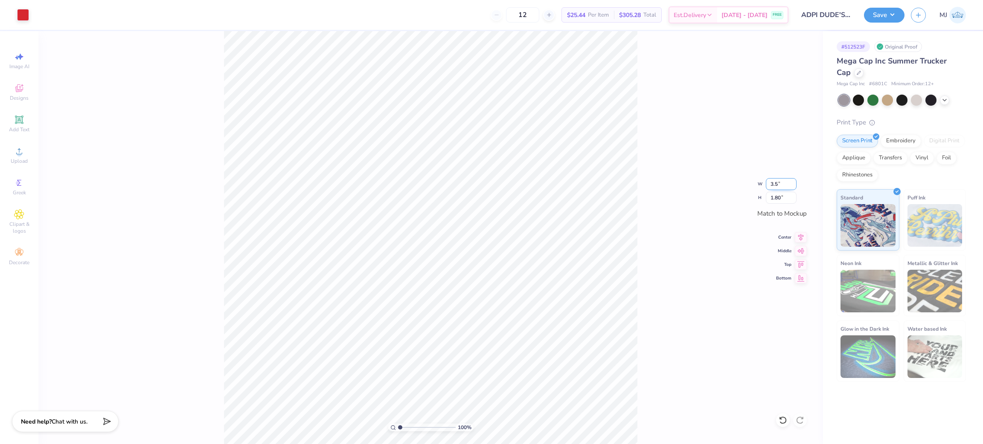
type input "1.56"
click at [773, 197] on input "1.56" at bounding box center [781, 198] width 31 height 12
click at [702, 172] on div "100 % W 3.50 3.50 " H 1.56 1.56 " Match to Mockup Center Middle Top Bottom" at bounding box center [430, 237] width 784 height 413
click at [679, 311] on div "100 %" at bounding box center [430, 237] width 784 height 413
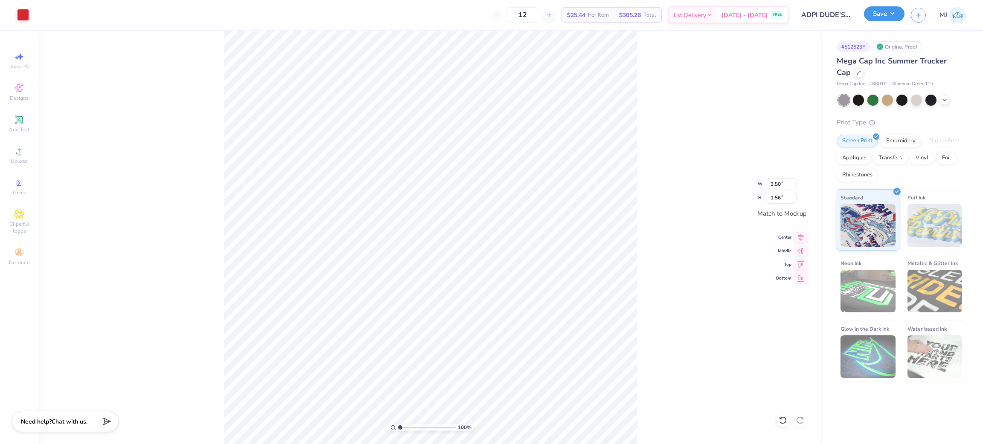
click at [888, 19] on button "Save" at bounding box center [884, 13] width 41 height 15
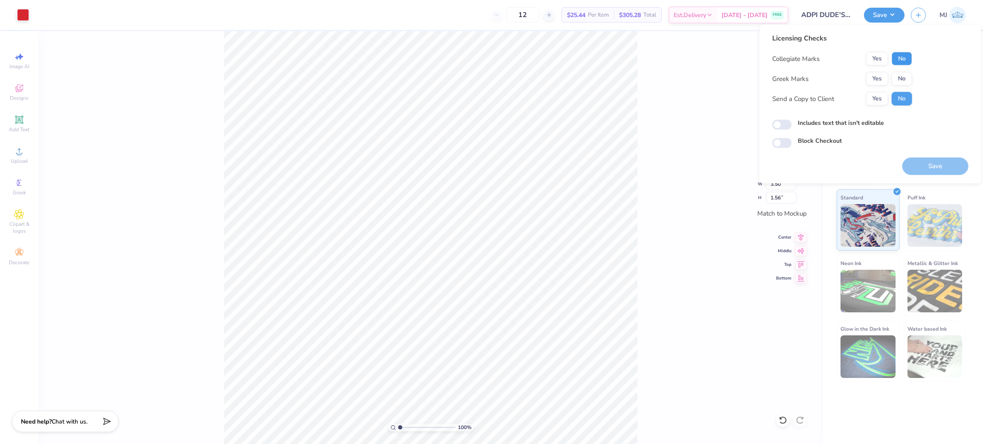
click at [894, 55] on button "No" at bounding box center [901, 59] width 20 height 14
click at [874, 79] on button "Yes" at bounding box center [877, 79] width 22 height 14
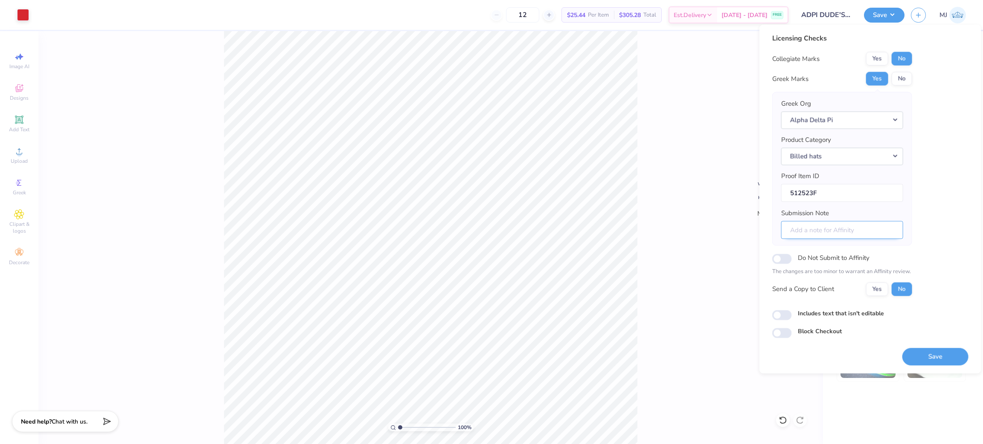
click at [836, 229] on input "Submission Note" at bounding box center [842, 230] width 122 height 18
type input "Beta Alpha, [PERSON_NAME]'s Weekend"
click at [677, 125] on div "100 % W 3.50 3.50 " H 1.56 1.56 " Match to Mockup Center Middle Top Bottom" at bounding box center [430, 237] width 784 height 413
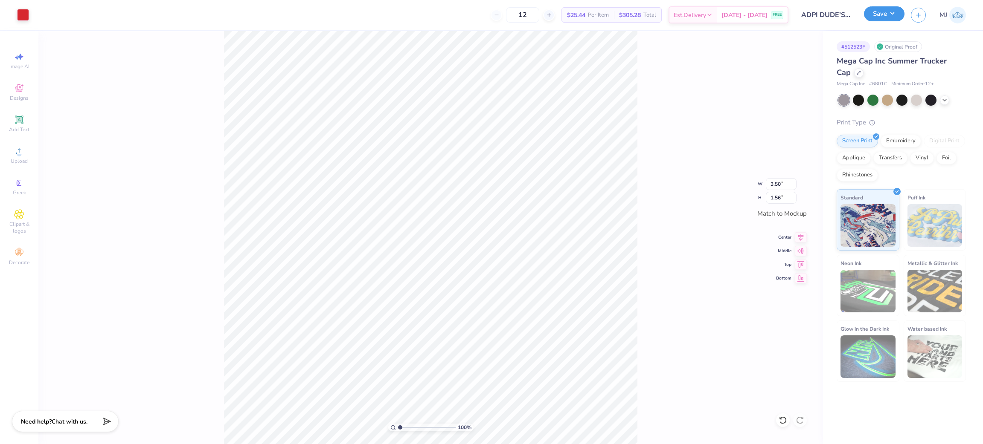
click at [893, 15] on button "Save" at bounding box center [884, 13] width 41 height 15
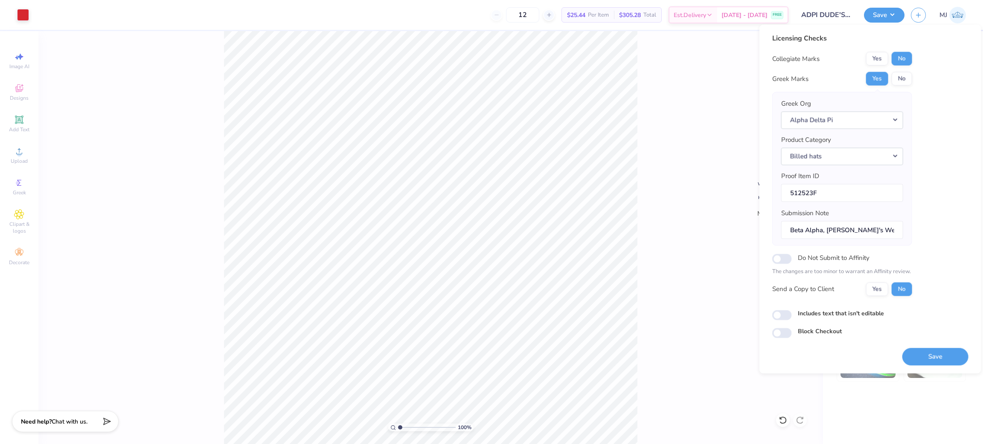
click at [650, 247] on div "100 % W 3.50 3.50 " H 1.56 1.56 " Match to Mockup Center Middle Top Bottom" at bounding box center [430, 237] width 784 height 413
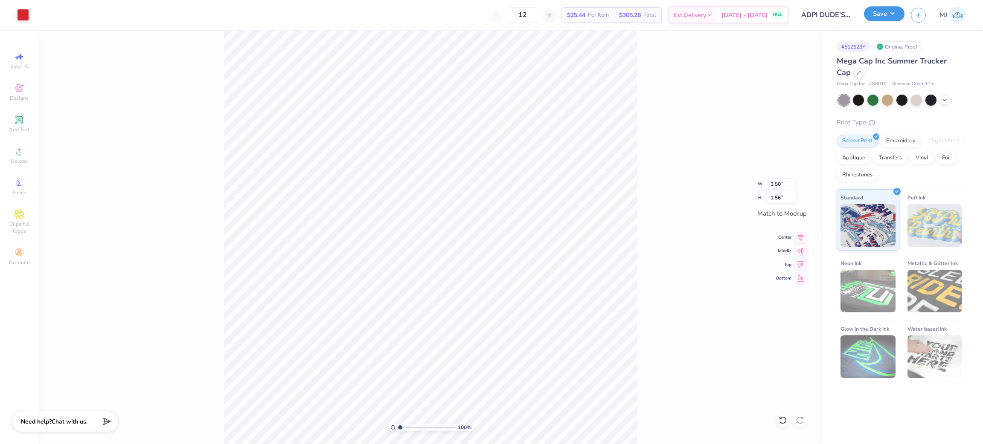
click at [894, 9] on button "Save" at bounding box center [884, 13] width 41 height 15
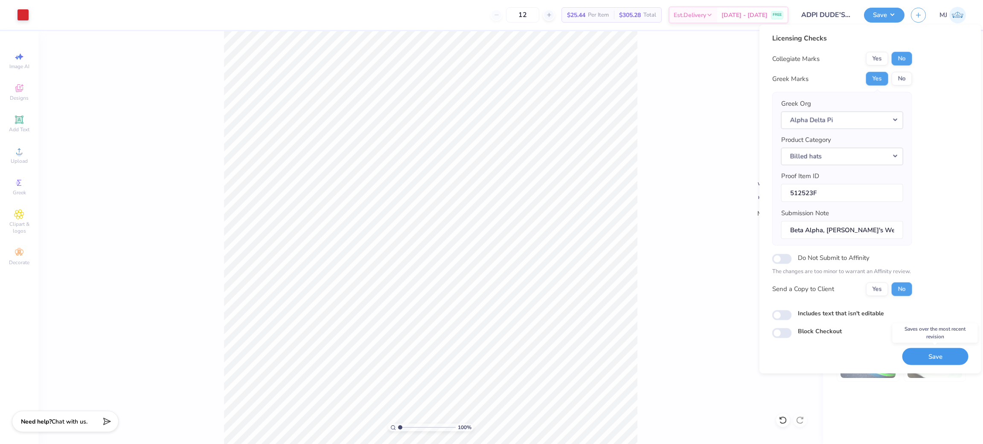
click at [938, 358] on button "Save" at bounding box center [935, 356] width 66 height 17
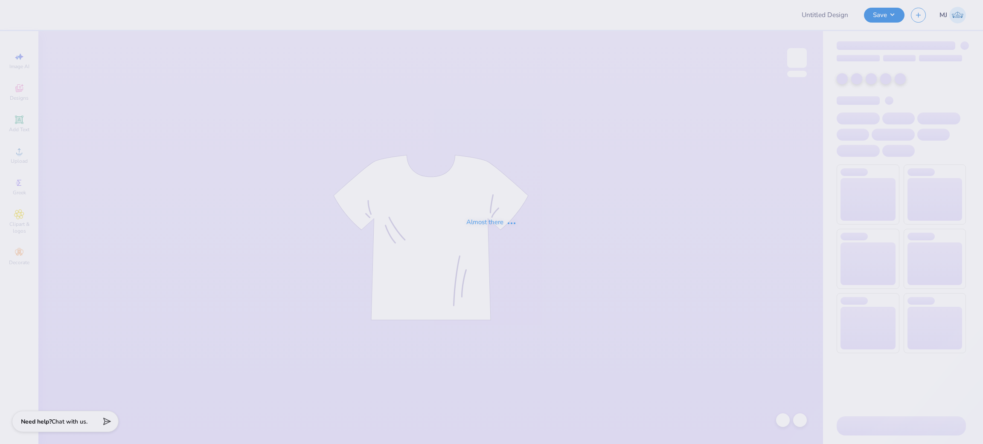
type input "ADPI DUDE'S WEEKEND MERCH"
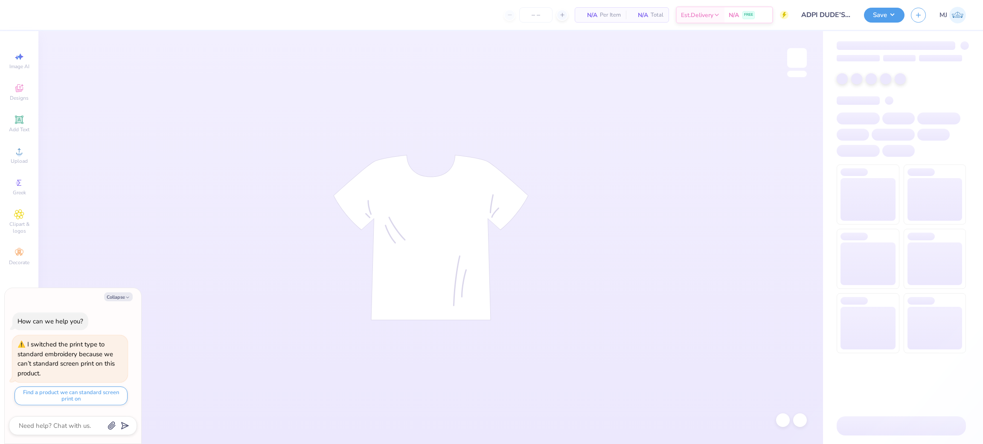
type textarea "x"
type input "12"
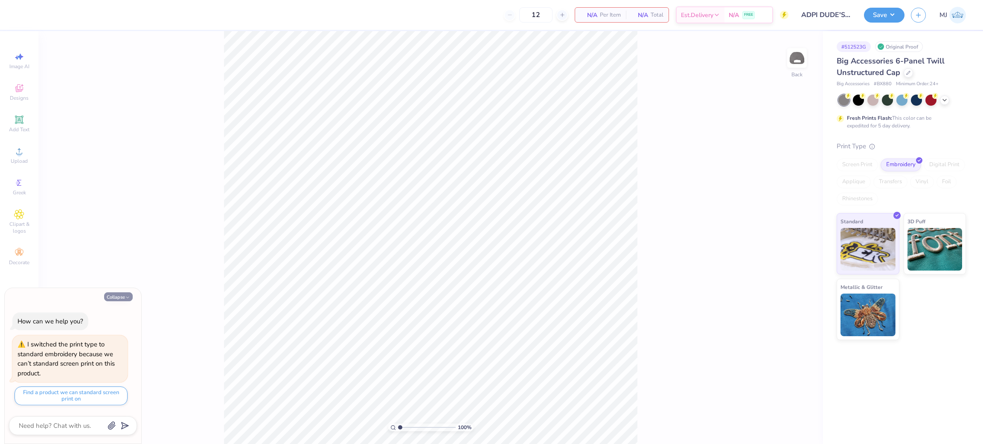
click at [117, 299] on button "Collapse" at bounding box center [118, 297] width 29 height 9
type textarea "x"
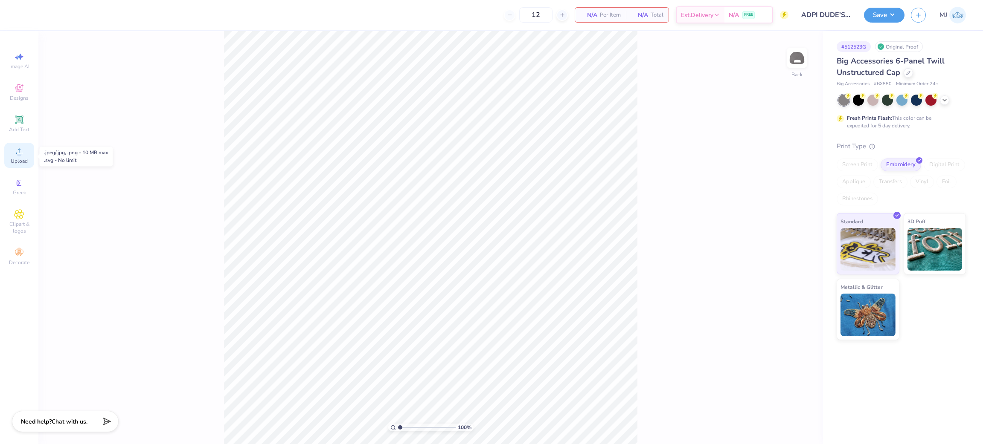
click at [15, 158] on span "Upload" at bounding box center [19, 161] width 17 height 7
click at [15, 155] on icon at bounding box center [19, 151] width 10 height 10
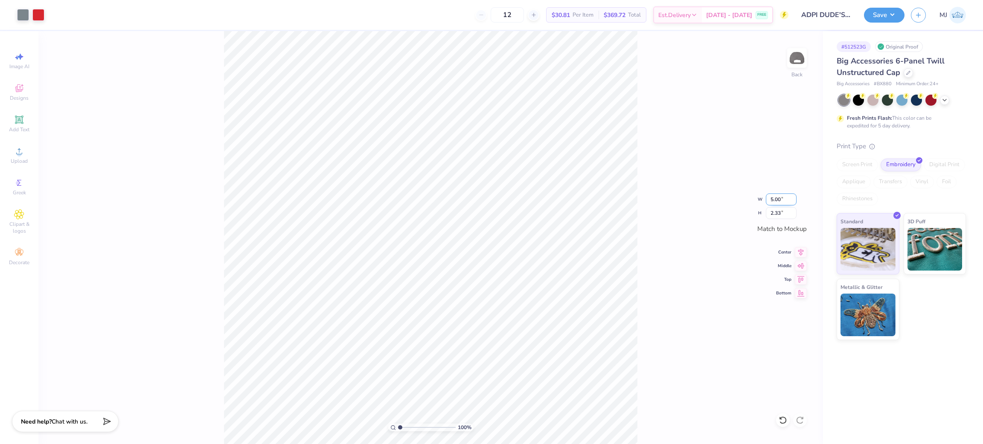
click at [774, 196] on input "5.00" at bounding box center [781, 200] width 31 height 12
type input "3.50"
type input "1.63"
click at [774, 214] on input "1.63" at bounding box center [781, 213] width 31 height 12
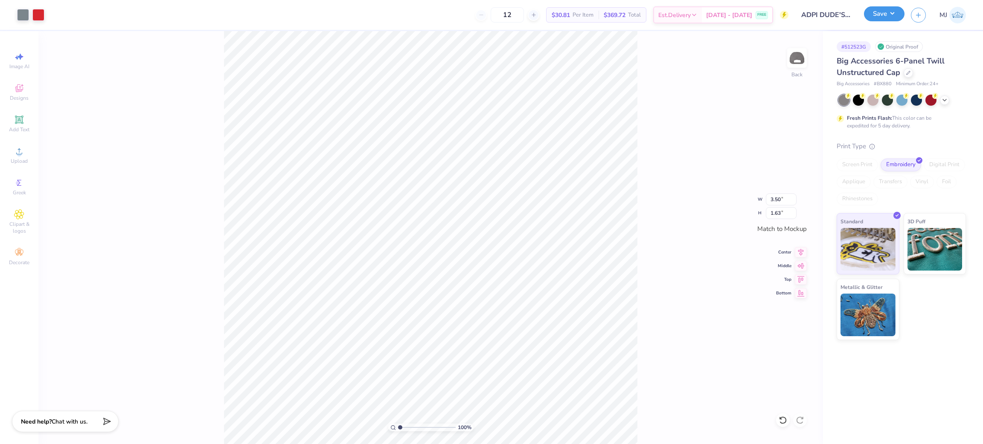
click at [887, 17] on button "Save" at bounding box center [884, 13] width 41 height 15
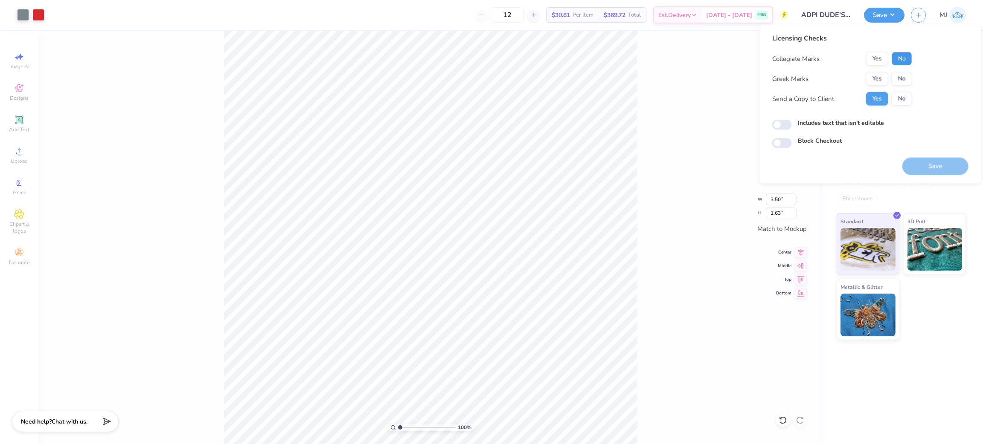
click at [898, 61] on button "No" at bounding box center [901, 59] width 20 height 14
click at [878, 81] on button "Yes" at bounding box center [877, 79] width 22 height 14
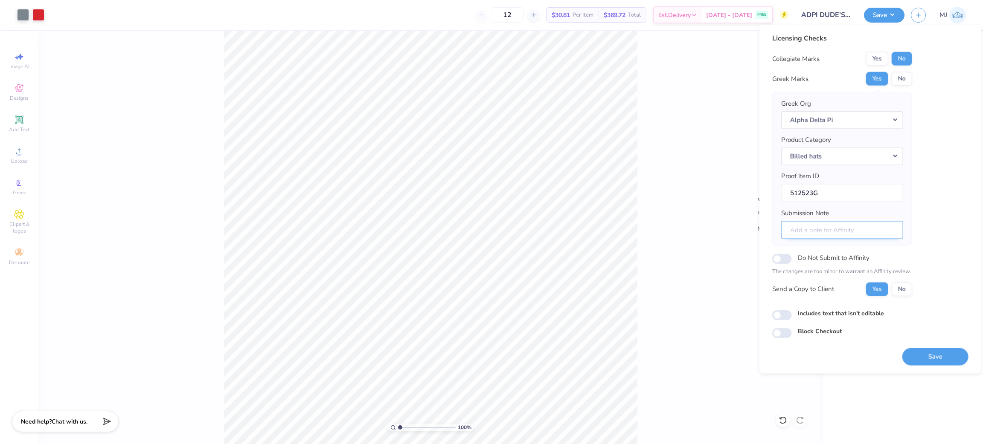
click at [813, 230] on input "Submission Note" at bounding box center [842, 230] width 122 height 18
type input "Beta Alpha, [PERSON_NAME]'s Weekend"
click at [698, 147] on div "100 % Back W 3.50 3.50 " H 1.63 1.63 " Match to Mockup Center Middle Top Bottom" at bounding box center [430, 237] width 784 height 413
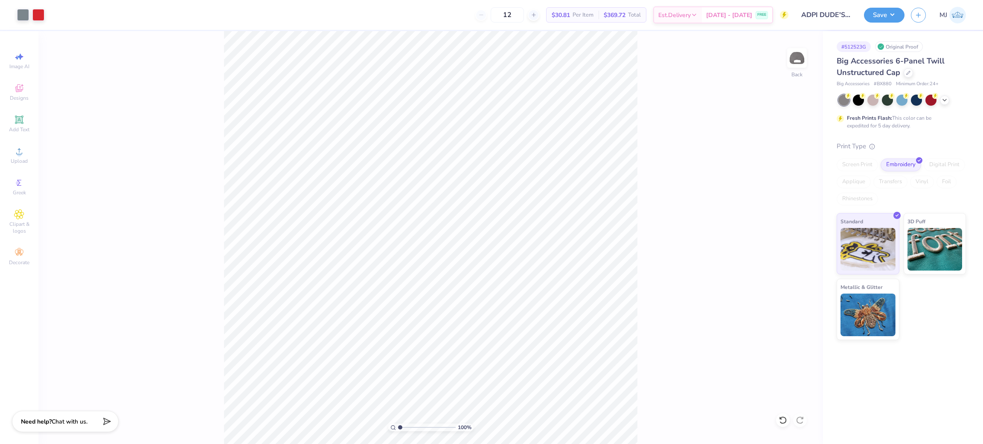
click at [786, 189] on div "100 % Back" at bounding box center [430, 237] width 784 height 413
click at [853, 165] on div "Screen Print" at bounding box center [856, 165] width 41 height 13
click at [946, 163] on div "Digital Print" at bounding box center [943, 165] width 41 height 13
click at [946, 164] on div "Digital Print" at bounding box center [943, 165] width 41 height 13
click at [940, 181] on div "Foil" at bounding box center [946, 182] width 20 height 13
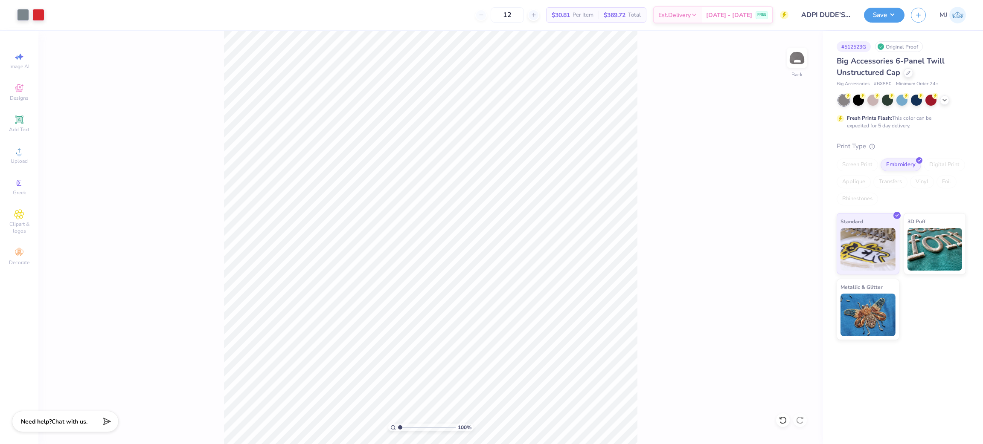
click at [858, 183] on div "Applique" at bounding box center [853, 182] width 34 height 13
click at [892, 179] on div "Transfers" at bounding box center [890, 182] width 34 height 13
drag, startPoint x: 854, startPoint y: 199, endPoint x: 910, endPoint y: 195, distance: 56.5
click at [856, 199] on div "Rhinestones" at bounding box center [856, 199] width 41 height 13
click at [910, 194] on div "Screen Print Embroidery Digital Print Applique Transfers Vinyl Foil Rhinestones" at bounding box center [900, 182] width 129 height 47
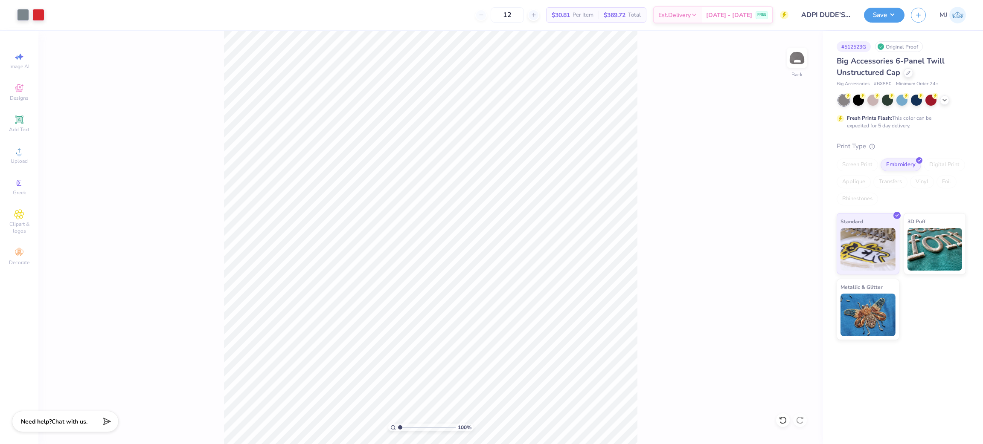
click at [941, 193] on div "Screen Print Embroidery Digital Print Applique Transfers Vinyl Foil Rhinestones" at bounding box center [900, 182] width 129 height 47
click at [942, 180] on div "Foil" at bounding box center [946, 182] width 20 height 13
click at [910, 186] on div "Screen Print Embroidery Digital Print Applique Transfers Vinyl Foil Rhinestones" at bounding box center [900, 182] width 129 height 47
click at [890, 186] on div "Transfers" at bounding box center [890, 182] width 34 height 13
drag, startPoint x: 875, startPoint y: 183, endPoint x: 855, endPoint y: 181, distance: 19.7
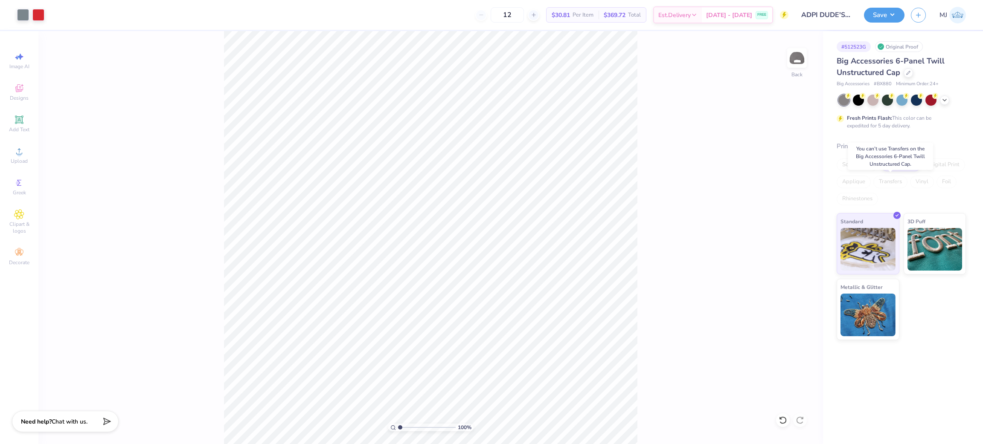
click at [868, 183] on div "Screen Print Embroidery Digital Print Applique Transfers Vinyl Foil Rhinestones" at bounding box center [900, 182] width 129 height 47
click at [854, 181] on div "Applique" at bounding box center [853, 182] width 34 height 13
drag, startPoint x: 851, startPoint y: 189, endPoint x: 851, endPoint y: 201, distance: 12.0
click at [851, 195] on div "Screen Print Embroidery Digital Print Applique Transfers Vinyl Foil Rhinestones" at bounding box center [900, 182] width 129 height 47
click at [851, 201] on div "Rhinestones" at bounding box center [856, 199] width 41 height 13
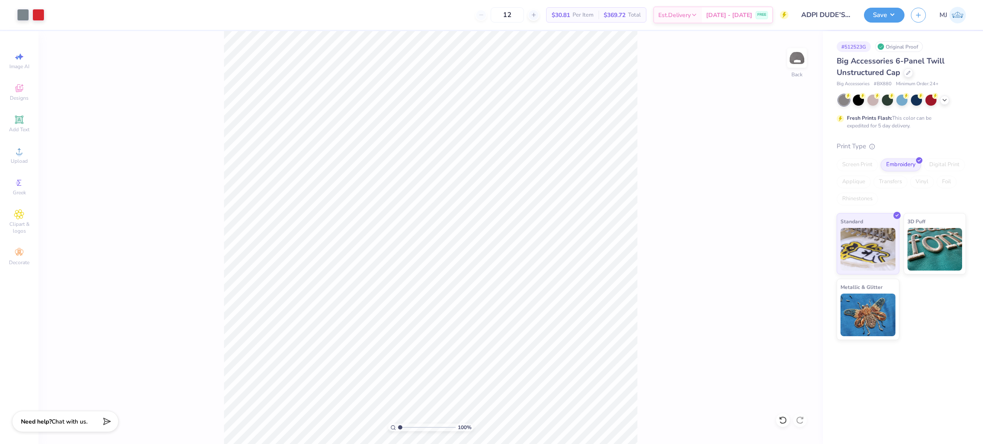
click at [709, 176] on div "100 % Back" at bounding box center [430, 237] width 784 height 413
click at [854, 163] on div "Screen Print" at bounding box center [856, 165] width 41 height 13
click at [854, 164] on div "Screen Print" at bounding box center [856, 165] width 41 height 13
drag, startPoint x: 741, startPoint y: 167, endPoint x: 753, endPoint y: 166, distance: 11.6
click at [746, 167] on div "100 % Back W 3.50 3.50 " H 1.63 1.63 " Match to Mockup Center Middle Top Bottom" at bounding box center [430, 237] width 784 height 413
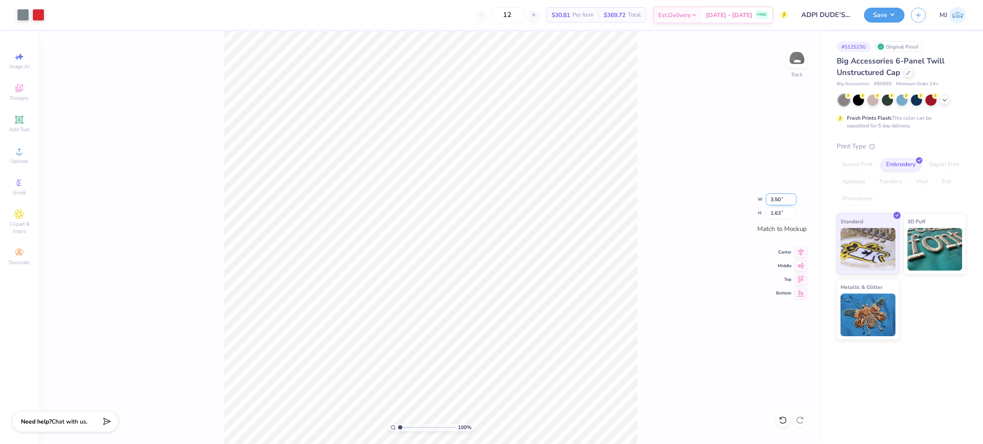
click at [772, 195] on input "3.50" at bounding box center [781, 200] width 31 height 12
type input "5.00"
type input "2.33"
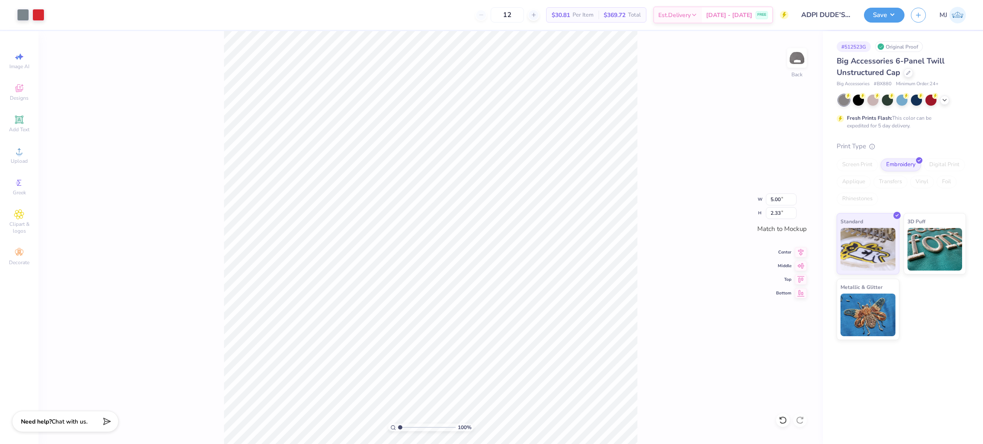
click at [939, 166] on div "Digital Print" at bounding box center [943, 165] width 41 height 13
click at [941, 166] on div "Digital Print" at bounding box center [943, 165] width 41 height 13
click at [952, 167] on div "Digital Print" at bounding box center [943, 165] width 41 height 13
click at [936, 193] on div "Screen Print Embroidery Digital Print Applique Transfers Vinyl Foil Rhinestones" at bounding box center [900, 182] width 129 height 47
click at [937, 193] on div "Screen Print Embroidery Digital Print Applique Transfers Vinyl Foil Rhinestones" at bounding box center [900, 182] width 129 height 47
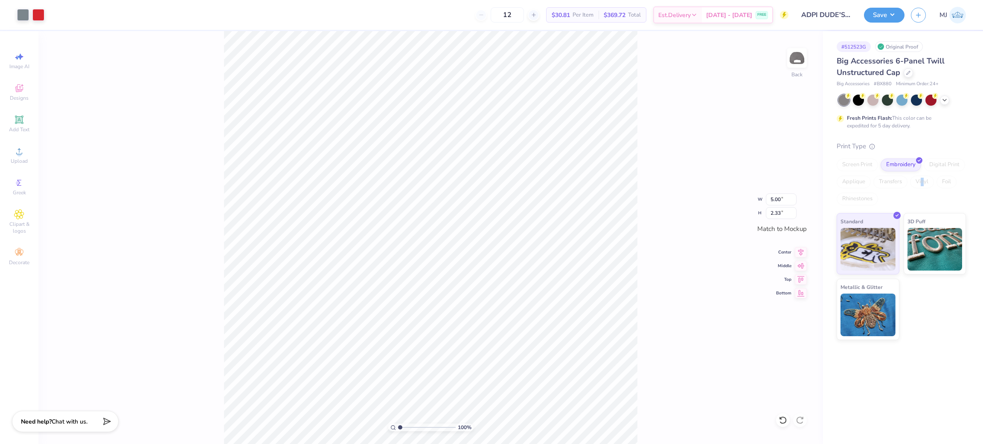
drag, startPoint x: 922, startPoint y: 193, endPoint x: 886, endPoint y: 187, distance: 36.4
click at [919, 193] on div "Screen Print Embroidery Digital Print Applique Transfers Vinyl Foil Rhinestones" at bounding box center [900, 182] width 129 height 47
drag, startPoint x: 886, startPoint y: 187, endPoint x: 862, endPoint y: 183, distance: 25.1
click at [882, 188] on div "Transfers" at bounding box center [890, 182] width 34 height 13
click at [862, 183] on div "Applique" at bounding box center [853, 182] width 34 height 13
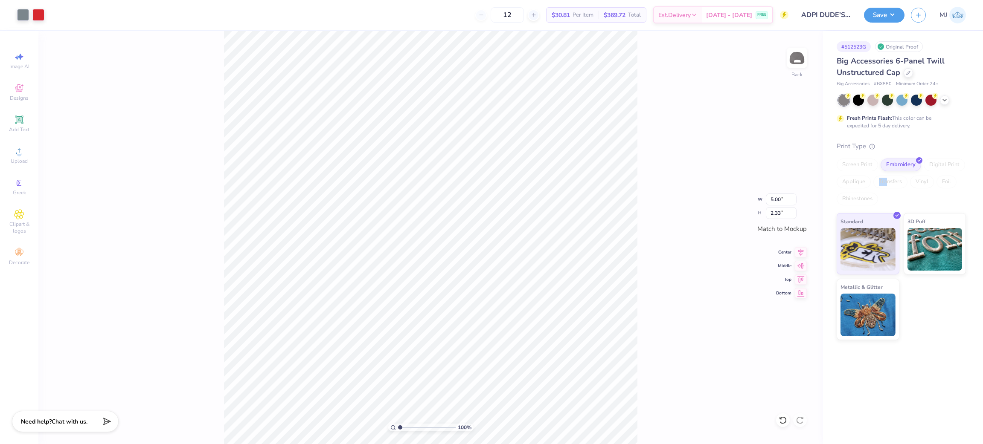
click at [885, 183] on div "Screen Print Embroidery Digital Print Applique Transfers Vinyl Foil Rhinestones" at bounding box center [900, 182] width 129 height 47
click at [848, 168] on div "You can’t use Transfers on the Big Accessories 6-Panel Twill Unstructured Cap." at bounding box center [890, 156] width 85 height 27
click at [851, 163] on div "Screen Print" at bounding box center [856, 165] width 41 height 13
click at [719, 125] on div "100 % Back W 5.00 5.00 " H 2.33 2.33 " Match to Mockup Center Middle Top Bottom" at bounding box center [430, 237] width 784 height 413
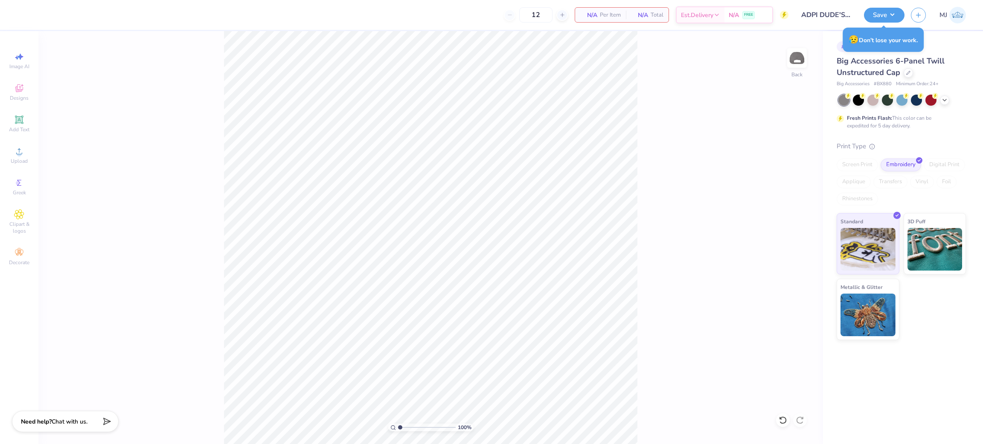
click at [785, 125] on div "100 % Back" at bounding box center [430, 237] width 784 height 413
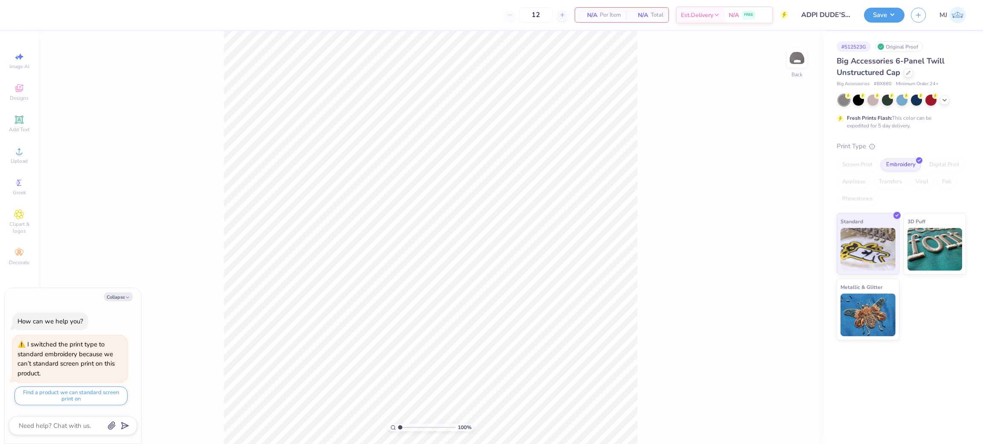
click at [855, 160] on div "Screen Print" at bounding box center [856, 165] width 41 height 13
click at [889, 181] on div "Transfers" at bounding box center [890, 182] width 34 height 13
click at [924, 181] on div "Vinyl" at bounding box center [922, 182] width 24 height 13
click at [855, 202] on div "Rhinestones" at bounding box center [856, 199] width 41 height 13
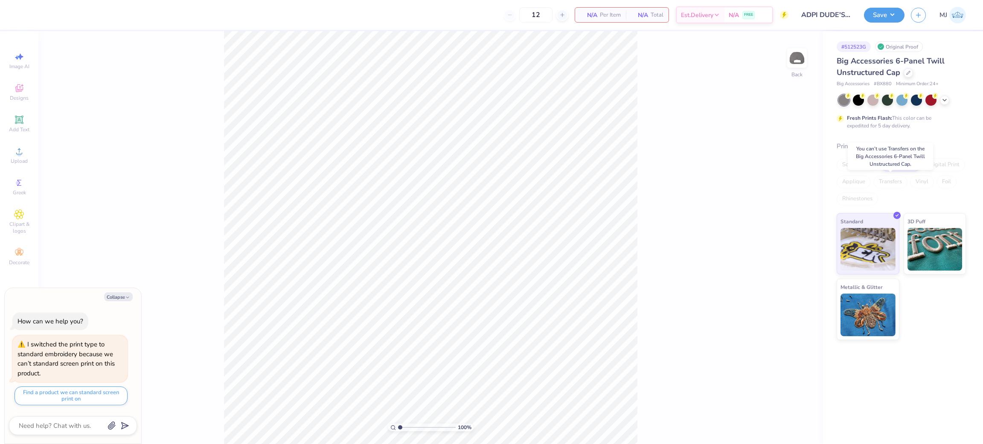
click at [903, 183] on div "Transfers" at bounding box center [890, 182] width 34 height 13
click at [895, 183] on div "Transfers" at bounding box center [890, 182] width 34 height 13
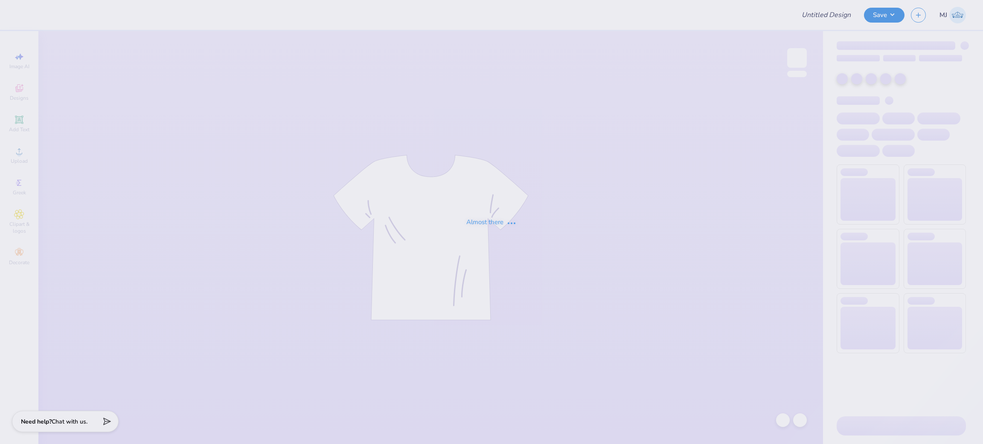
type input "ZTA Stitch Shorts"
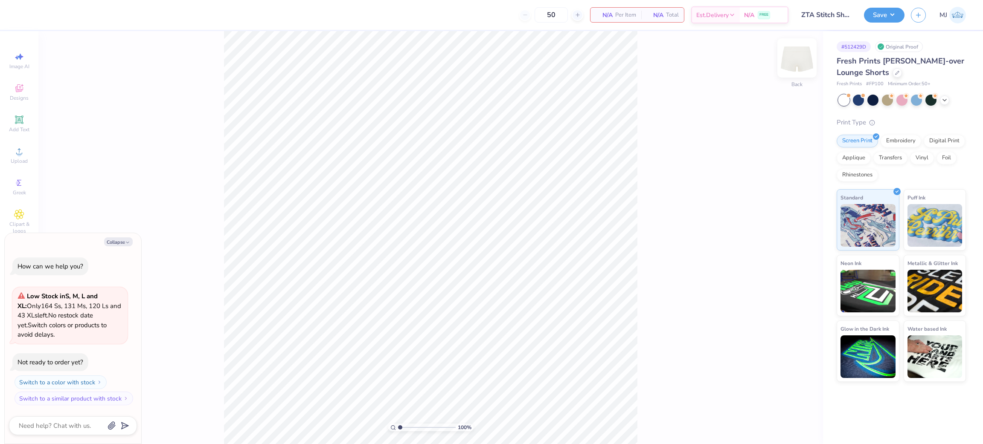
click at [797, 66] on img at bounding box center [797, 58] width 34 height 34
type textarea "x"
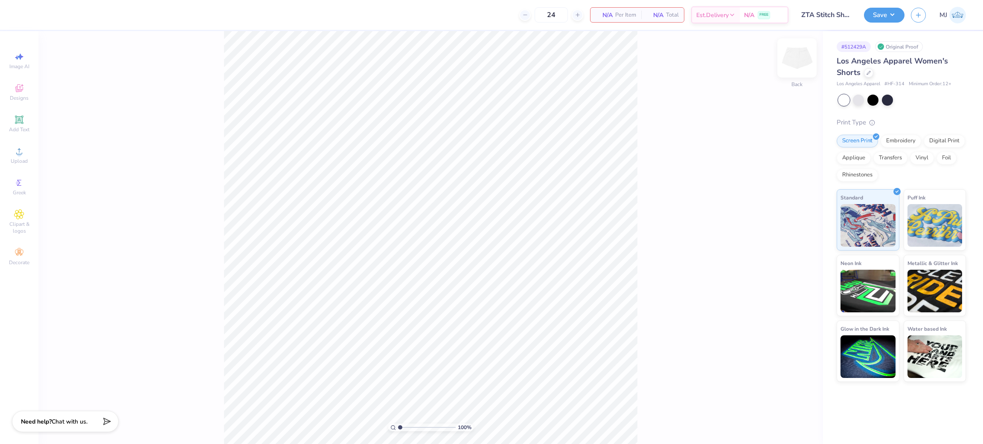
click at [799, 61] on img at bounding box center [797, 58] width 34 height 34
